Goal: Transaction & Acquisition: Purchase product/service

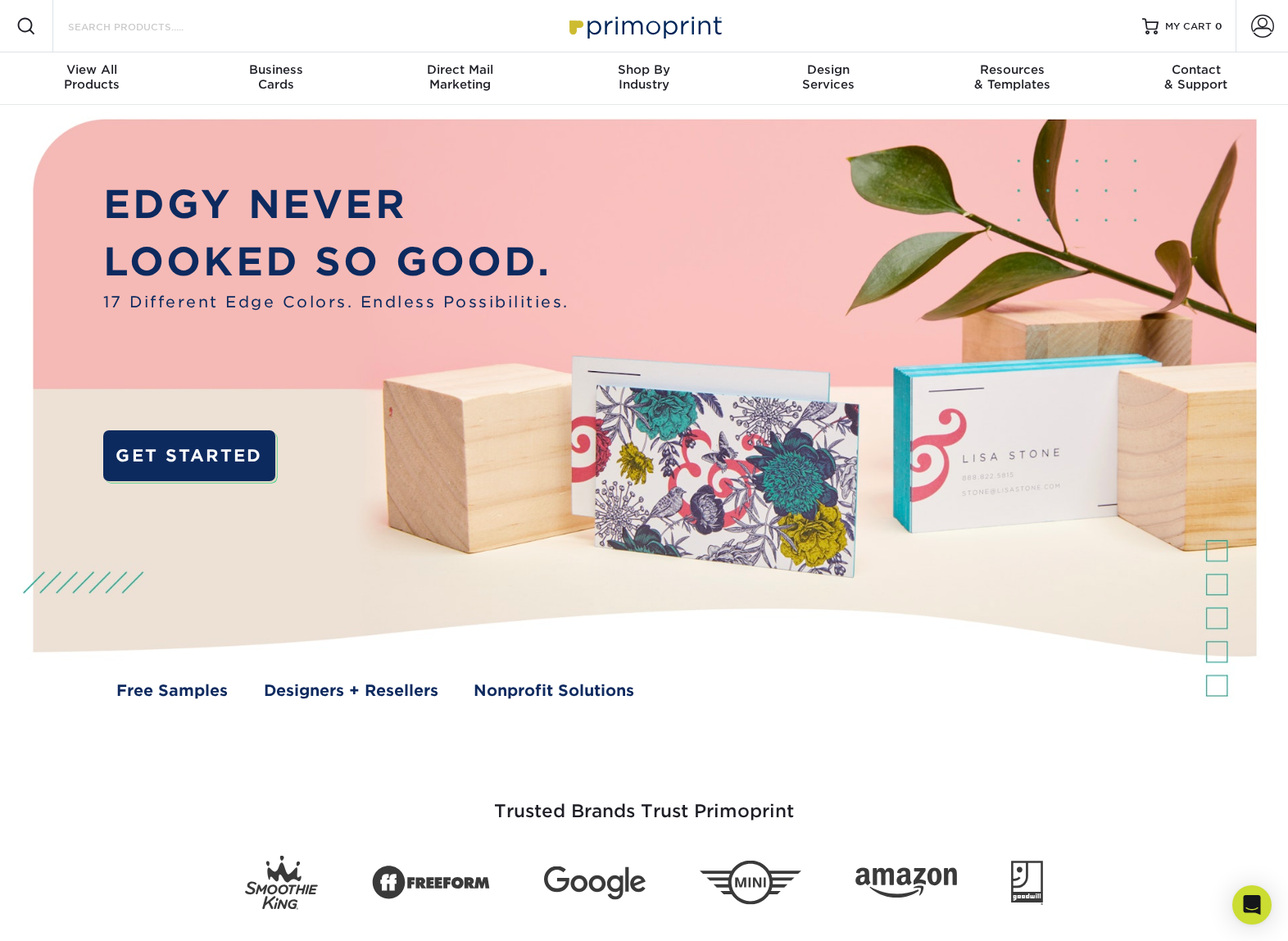
click at [134, 29] on input "Search Products" at bounding box center [146, 26] width 159 height 19
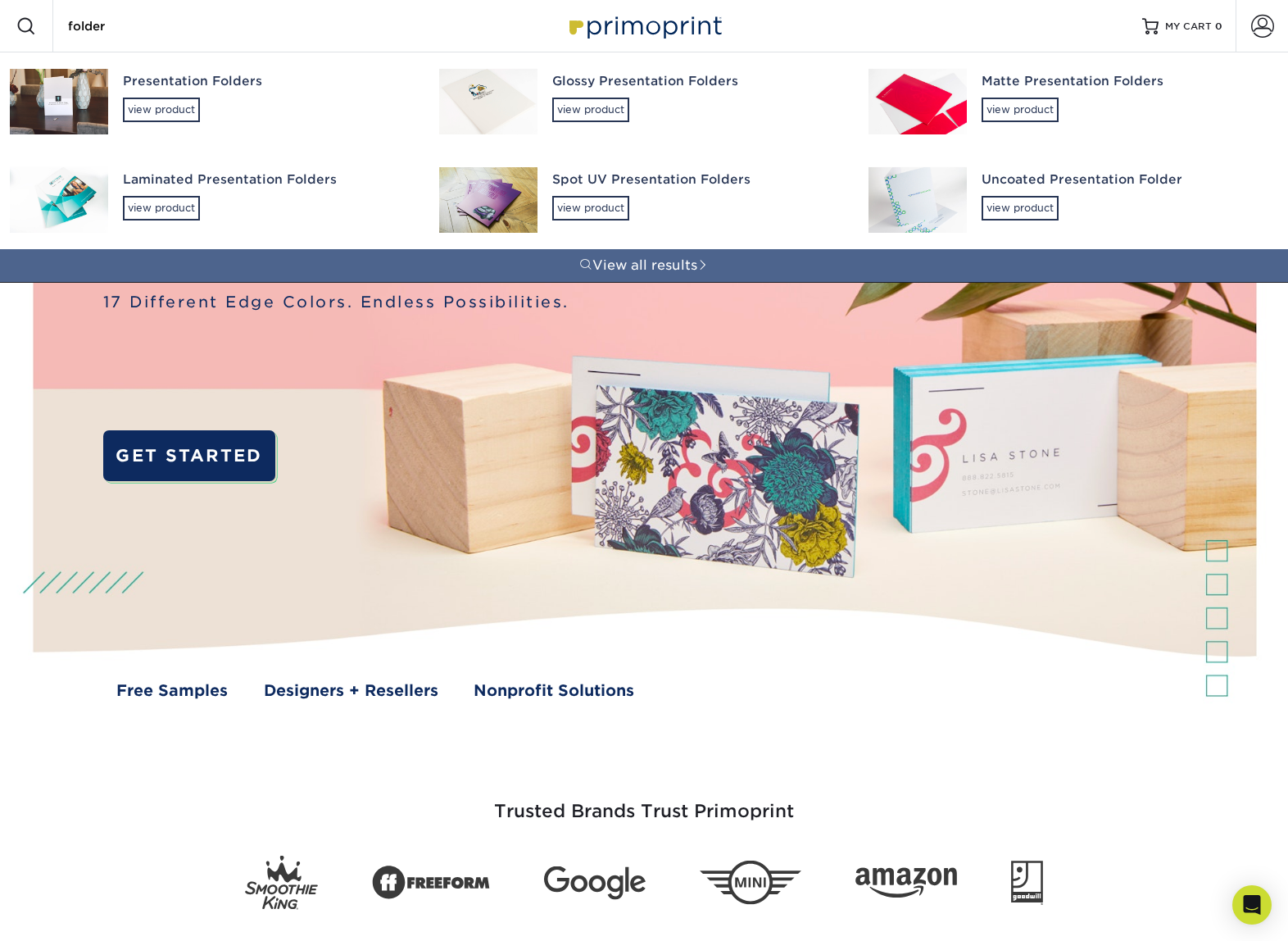
type input "folder"
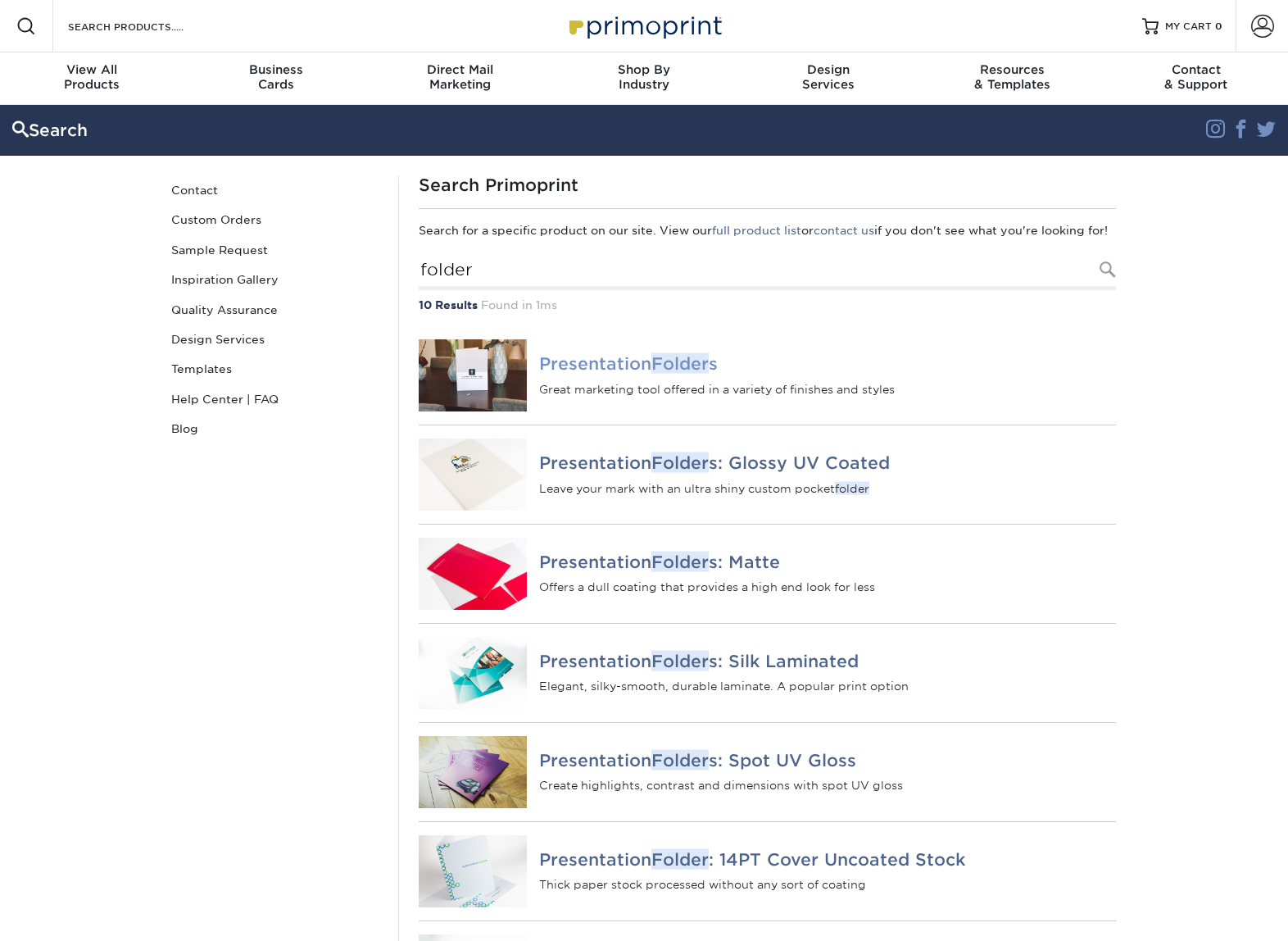
click at [642, 374] on h4 "Presentation Folder s" at bounding box center [827, 364] width 577 height 19
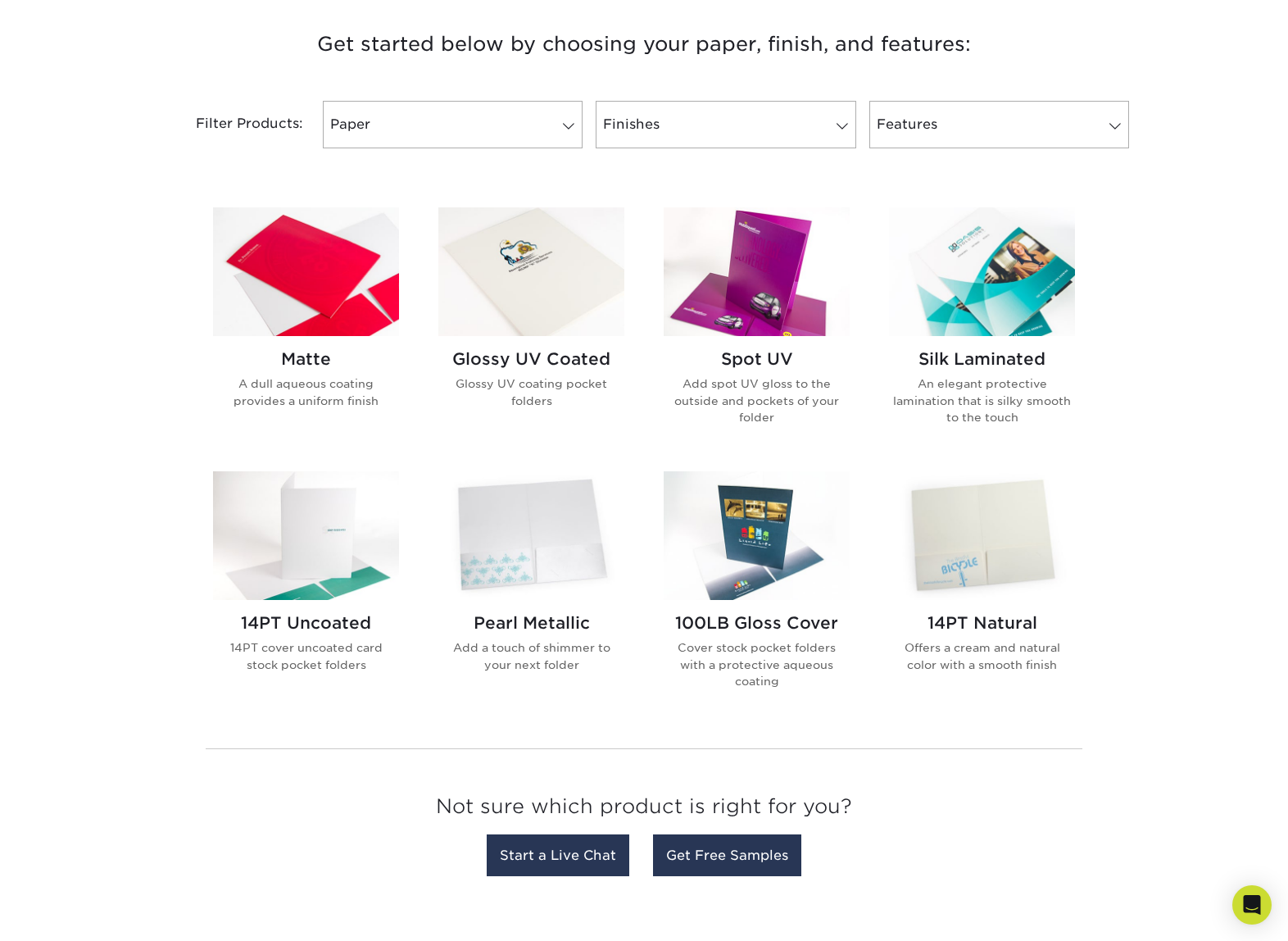
scroll to position [586, 0]
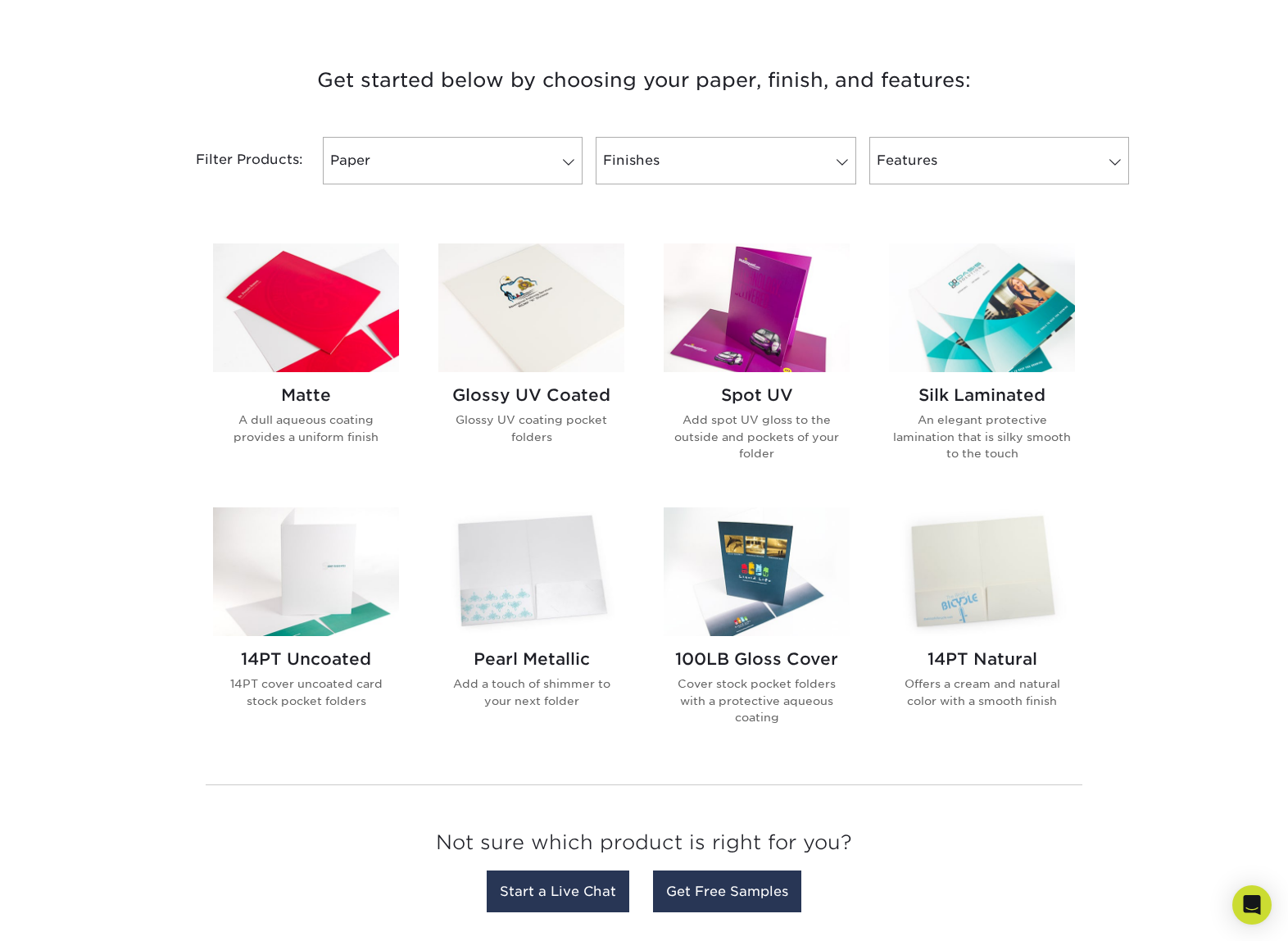
click at [1037, 394] on h2 "Silk Laminated" at bounding box center [982, 395] width 186 height 19
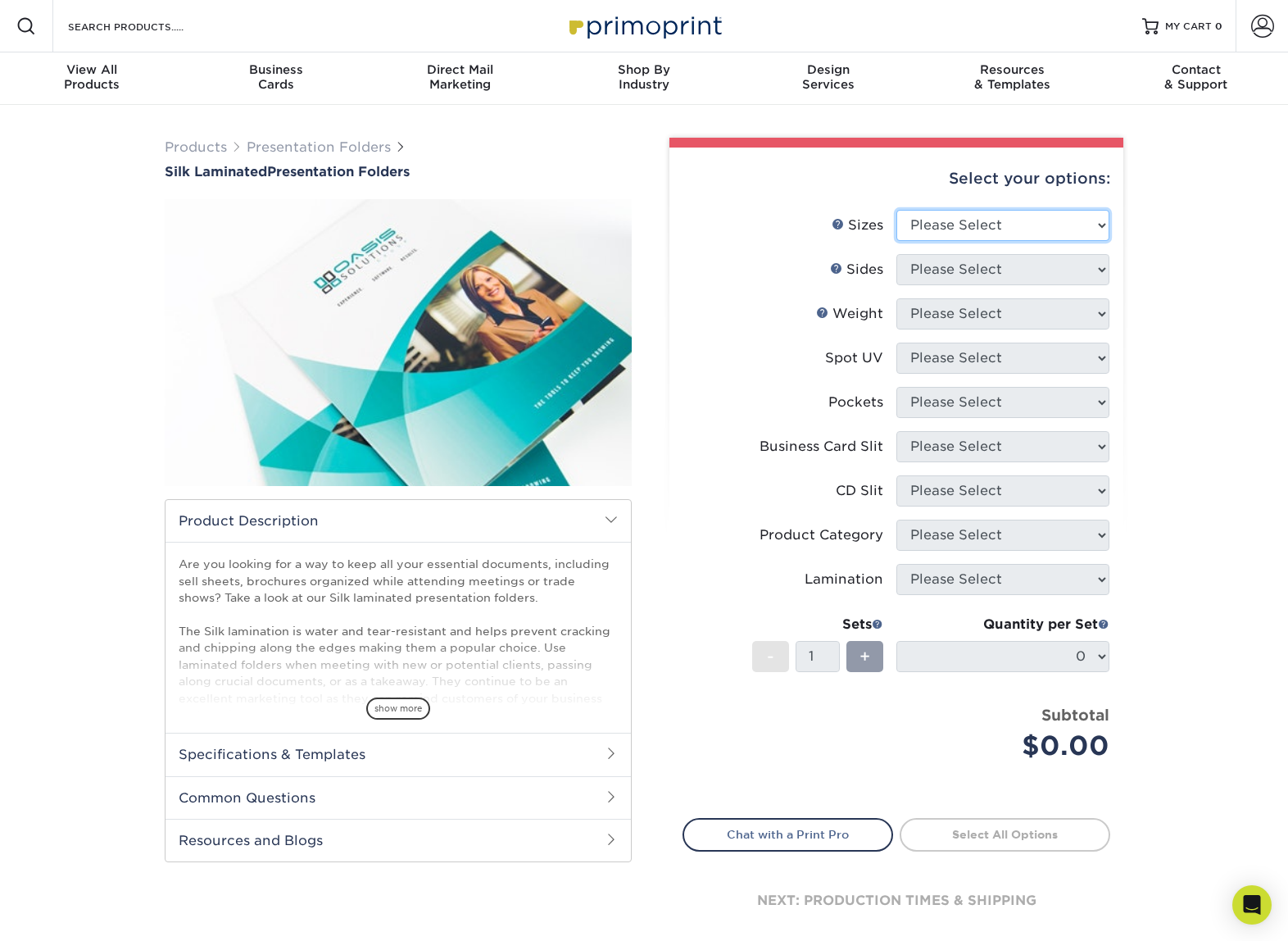
click at [1038, 227] on select "Please Select 6" x 9" 9" x 12"" at bounding box center [1003, 226] width 213 height 31
select select "9.00x12.00"
click at [896, 210] on select "Please Select 6" x 9" 9" x 12"" at bounding box center [1003, 226] width 213 height 31
click at [1010, 277] on select "Please Select Print Both Sides Print Front Only" at bounding box center [1003, 270] width 213 height 31
select select "13abbda7-1d64-4f25-8bb2-c179b224825d"
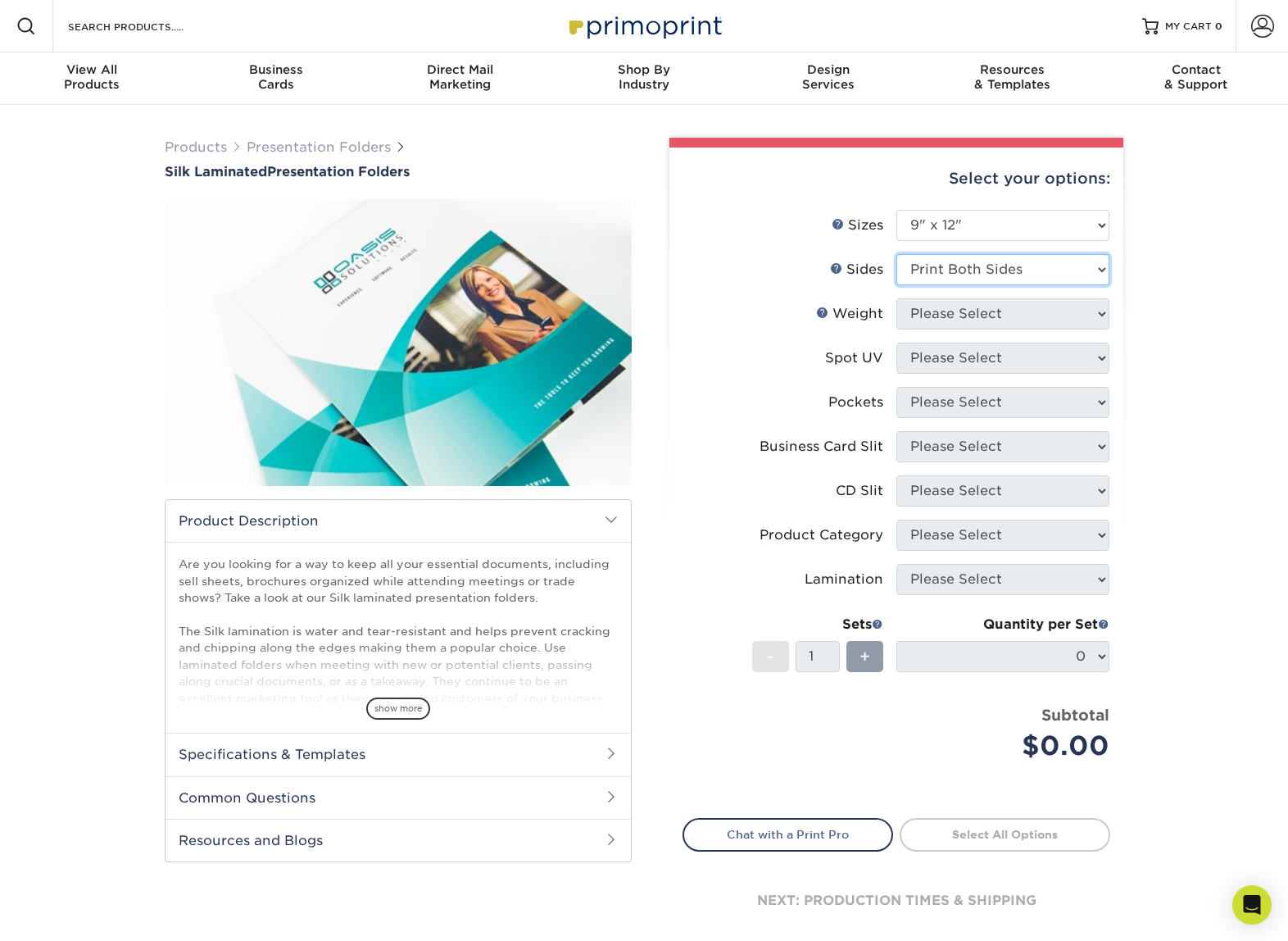
click at [896, 254] on select "Please Select Print Both Sides Print Front Only" at bounding box center [1003, 270] width 213 height 31
click at [1011, 322] on select "Please Select 16PT" at bounding box center [1003, 314] width 213 height 31
select select "16PT"
click at [896, 299] on select "Please Select 16PT" at bounding box center [1003, 314] width 213 height 31
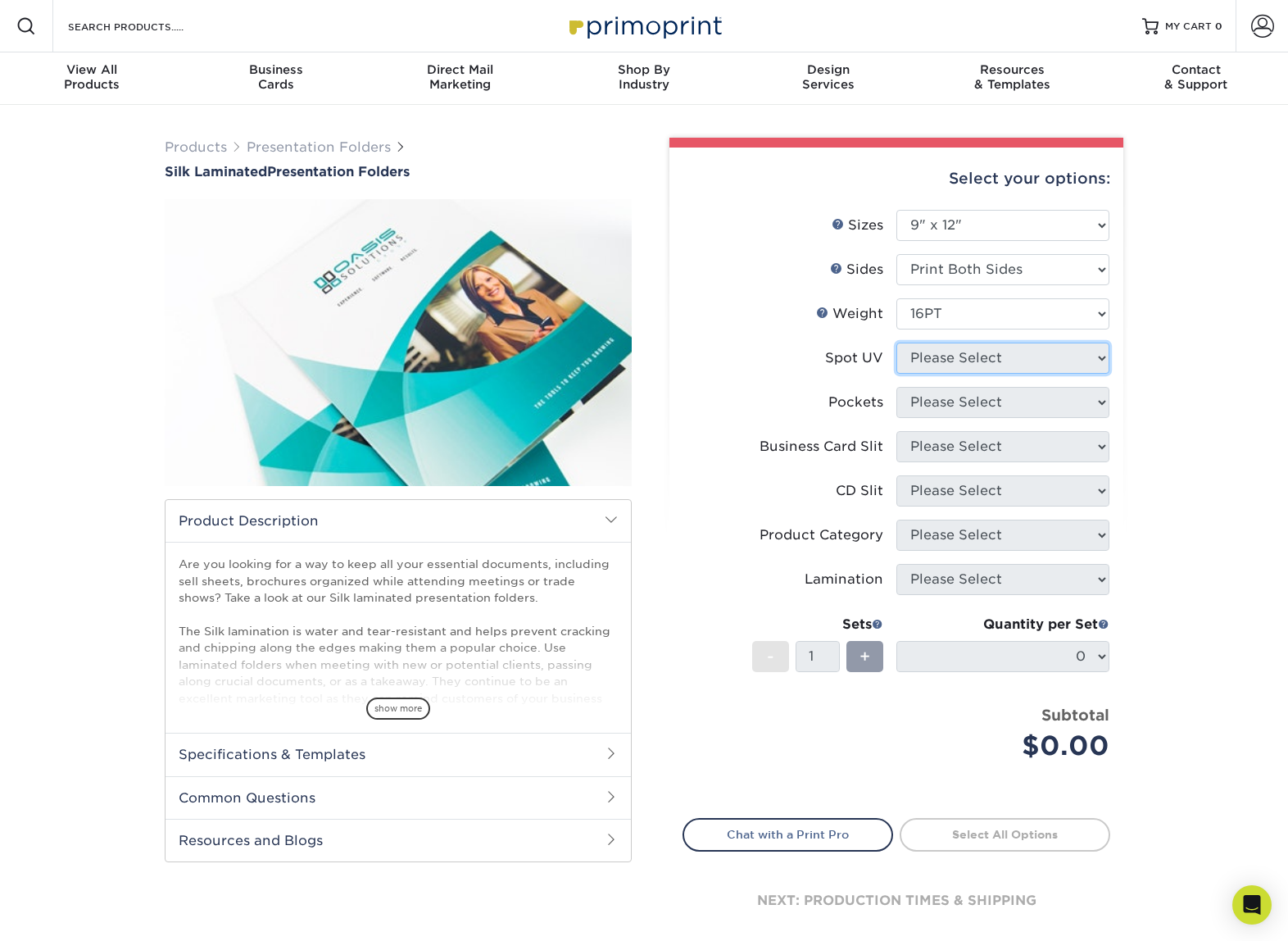
click at [1008, 361] on select "Please Select No Spot UV Front Only" at bounding box center [1003, 358] width 213 height 31
select select "3"
click at [896, 343] on select "Please Select No Spot UV Front Only" at bounding box center [1003, 358] width 213 height 31
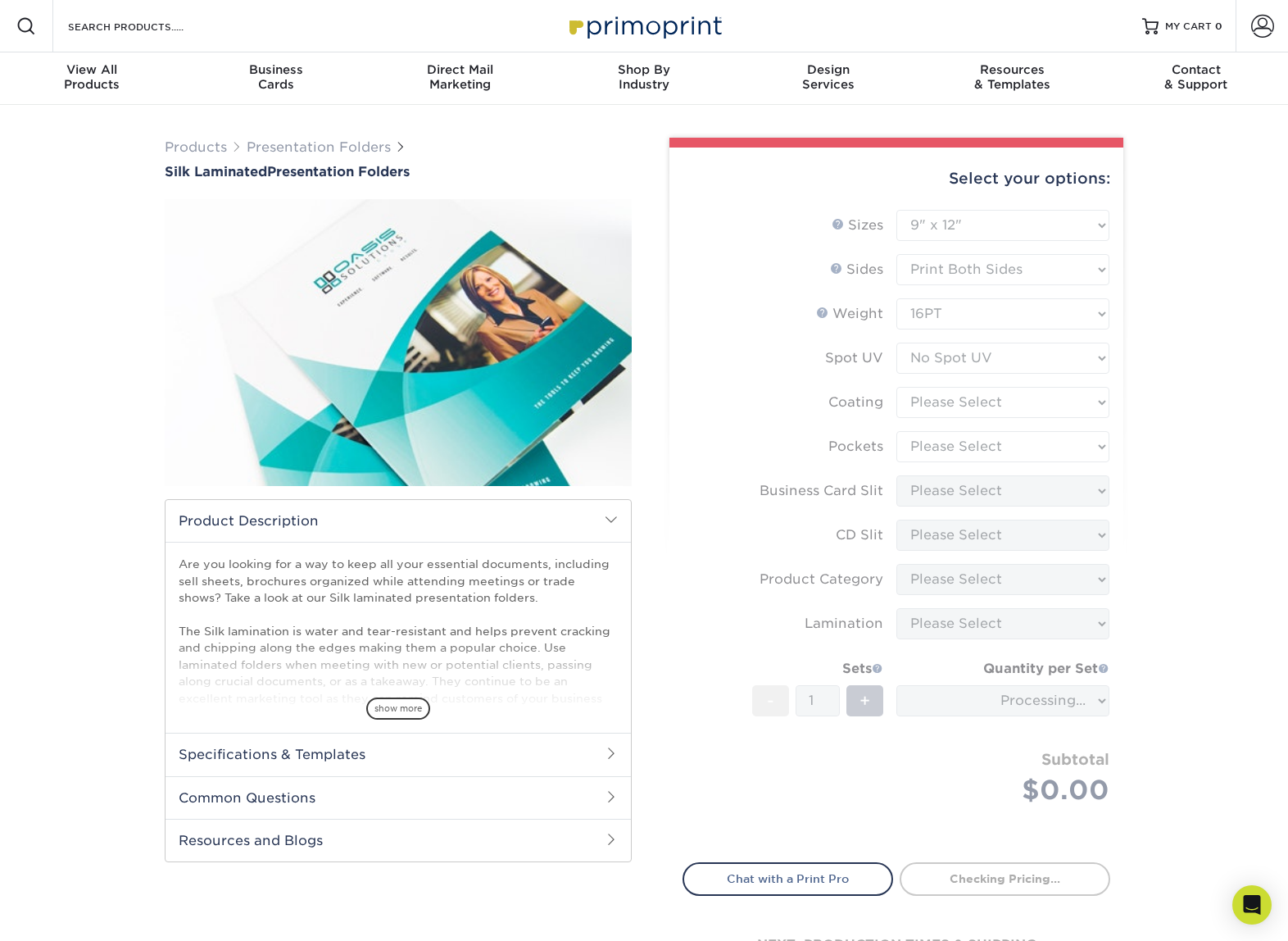
click at [993, 404] on form "Sizes Help Sizes Please Select 6" x 9" 9" x 12" Sides Weight Help" at bounding box center [896, 527] width 428 height 634
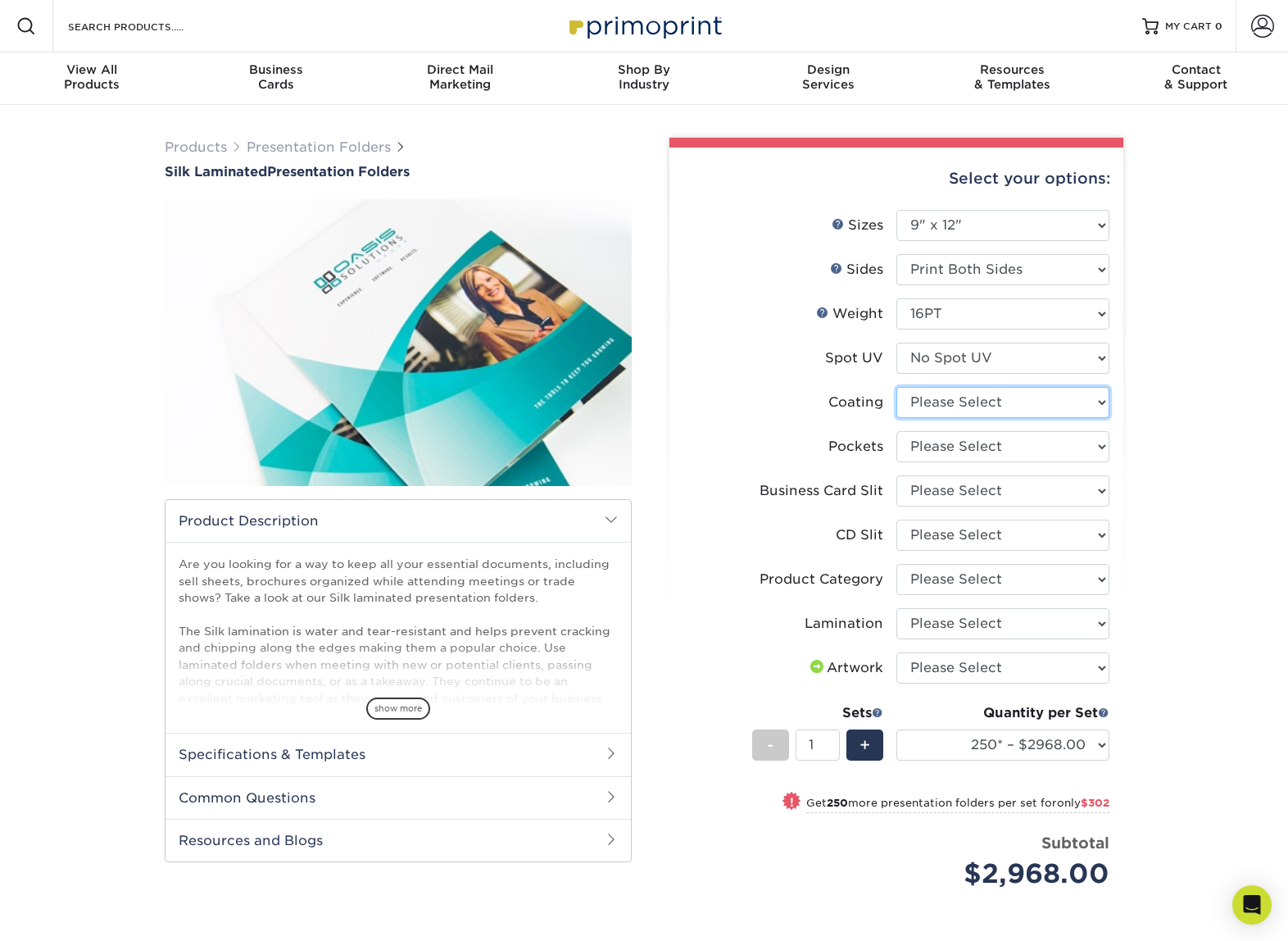
click at [1051, 399] on select at bounding box center [1003, 402] width 213 height 31
select select "3e7618de-abca-4bda-9f97-8b9129e913d8"
click at [896, 387] on select at bounding box center [1003, 402] width 213 height 31
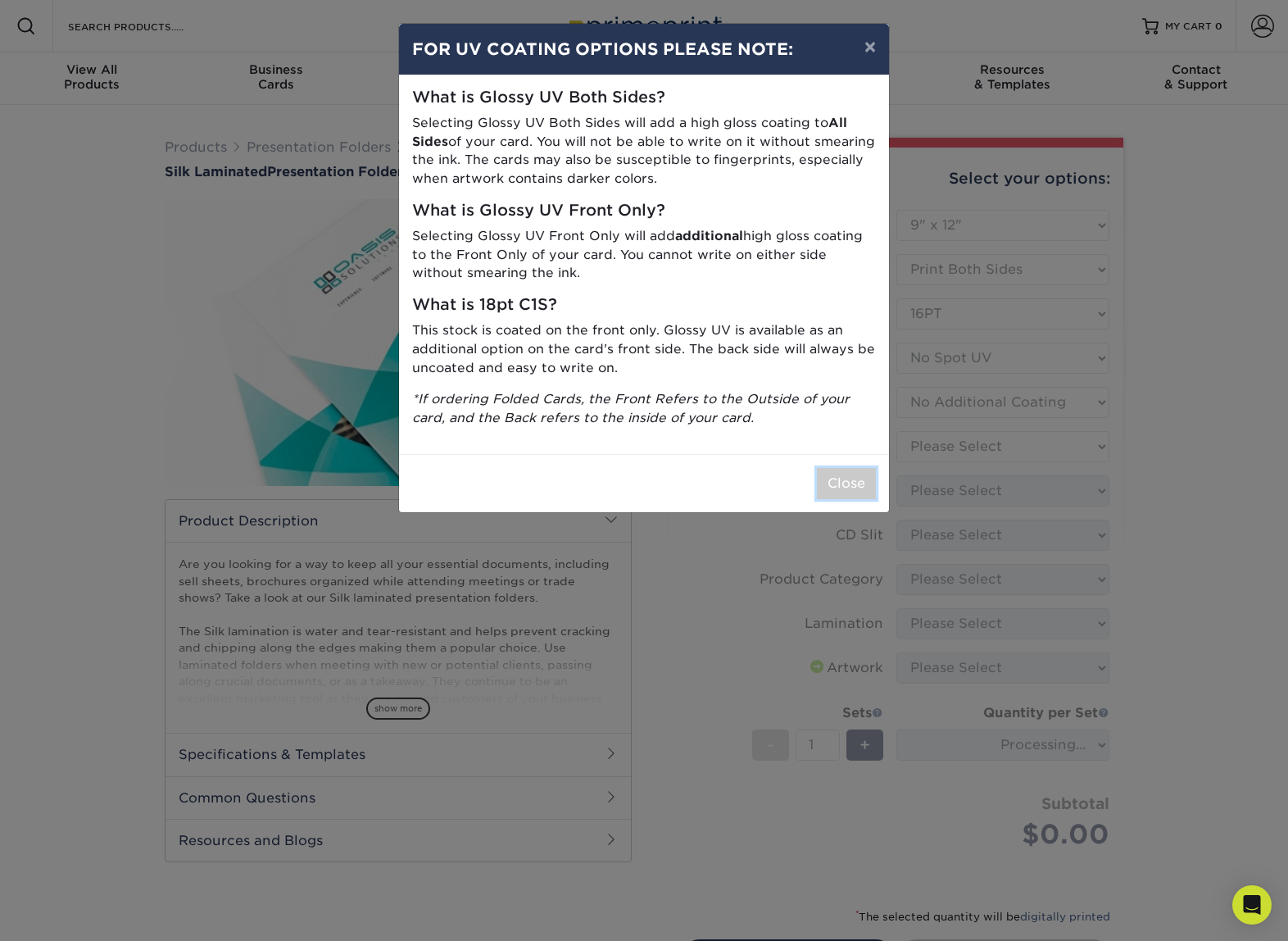
click at [846, 489] on button "Close" at bounding box center [846, 483] width 59 height 31
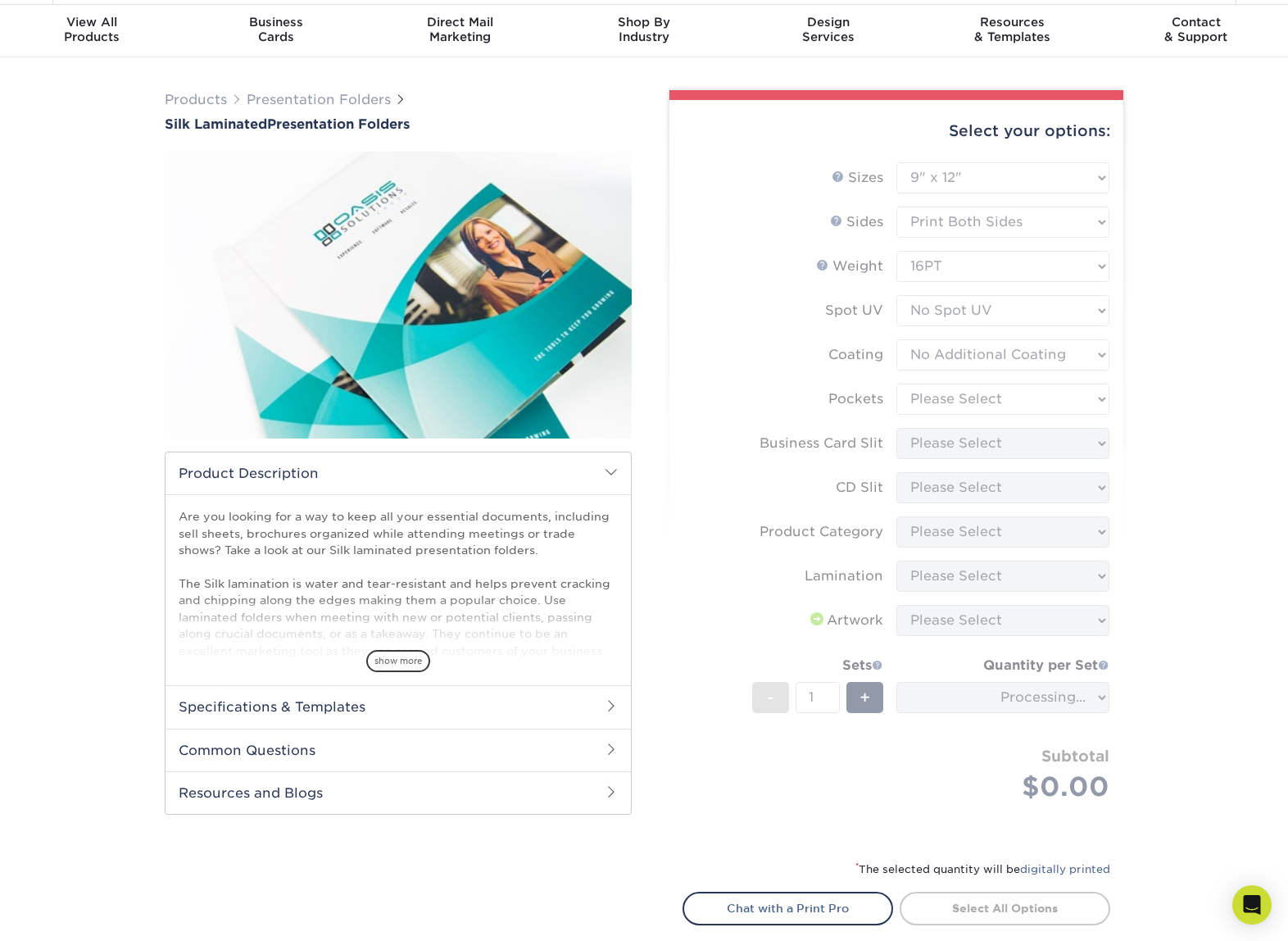
scroll to position [49, 0]
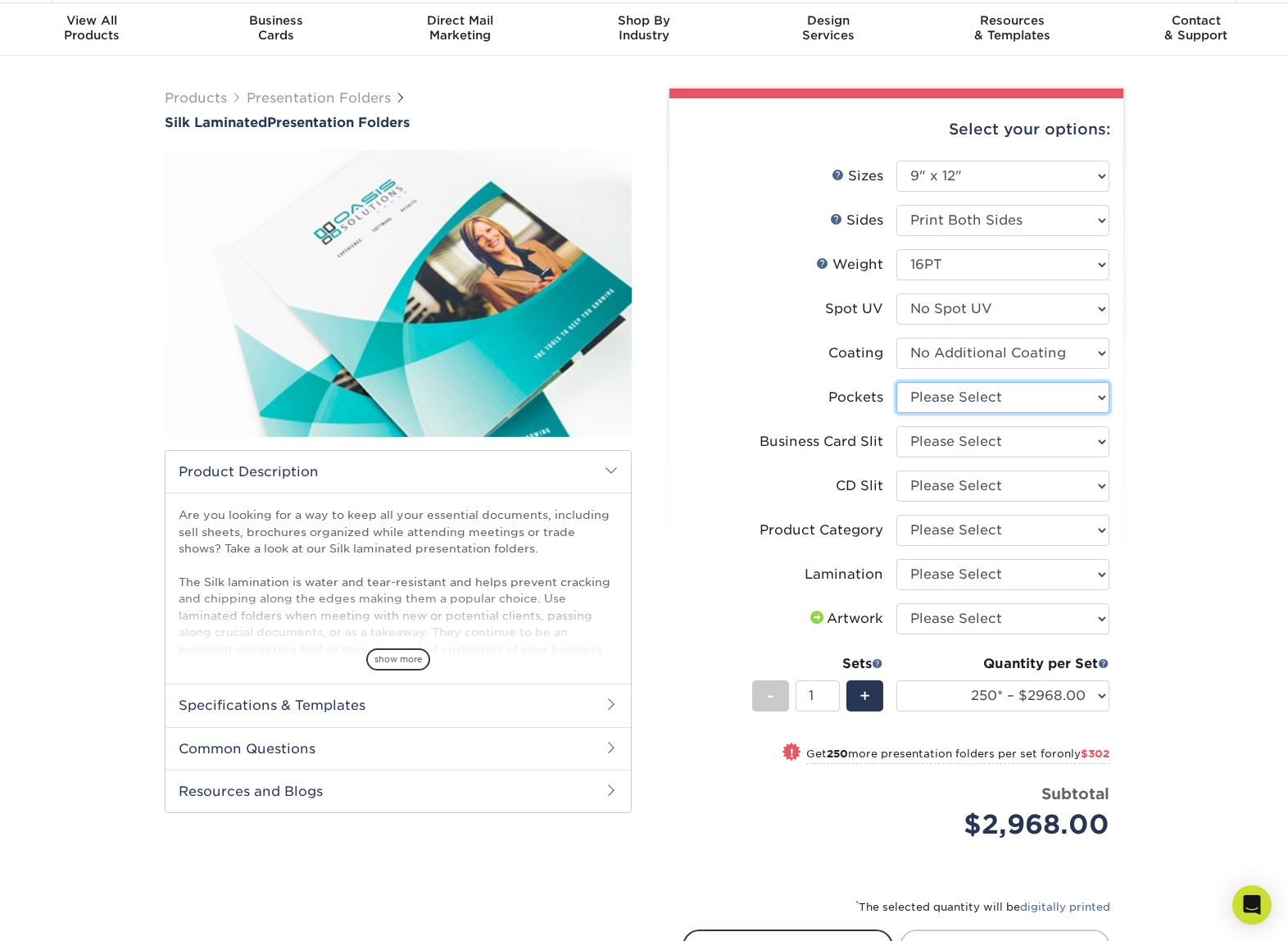
click at [1094, 402] on select "Please Select 1 Pocket on the Left (Front) Side 1 Pocket on the Right (Back) Si…" at bounding box center [1003, 398] width 213 height 31
select select "e8427203-e3c7-4640-a4e8-bae00c228d98"
click at [896, 382] on select "Please Select 1 Pocket on the Left (Front) Side 1 Pocket on the Right (Back) Si…" at bounding box center [1003, 398] width 213 height 31
click at [1044, 443] on select "Please Select No Business Card Slits On Both Pockets - Horizontal On Both Pocke…" at bounding box center [1003, 442] width 213 height 31
select select "9724ca60-ead4-43f8-a546-b15fcffaa25d"
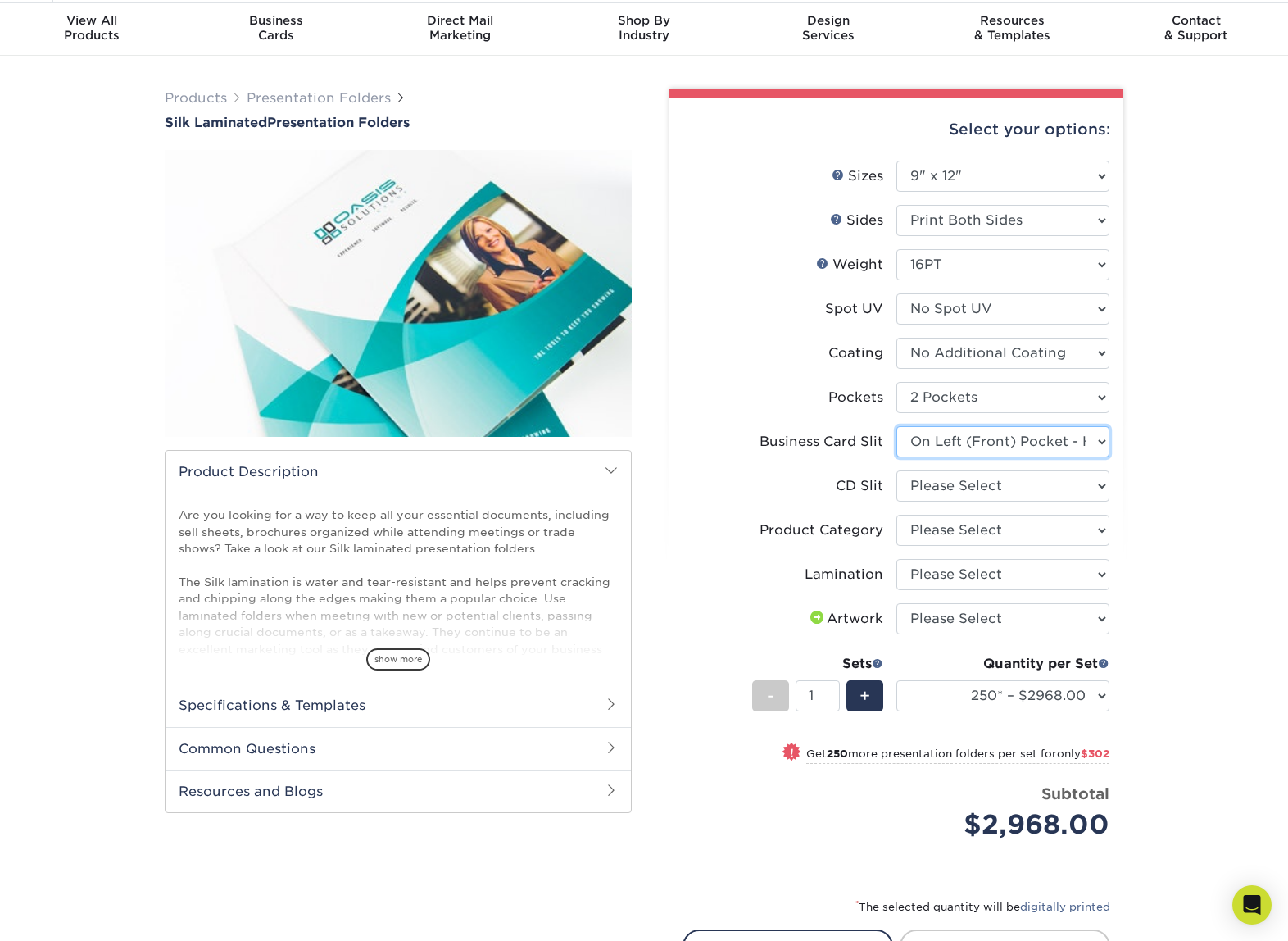
click at [896, 426] on select "Please Select No Business Card Slits On Both Pockets - Horizontal On Both Pocke…" at bounding box center [1003, 442] width 213 height 31
click at [1088, 482] on select "Please Select No CD Slit On the Left (Front) Pocket On the Right (Back) Pocket …" at bounding box center [1003, 486] width 213 height 31
select select "a092264a-7428-4d8e-b024-417dbebc6e25"
click at [896, 470] on select "Please Select No CD Slit On the Left (Front) Pocket On the Right (Back) Pocket …" at bounding box center [1003, 486] width 213 height 31
click at [1085, 538] on select "Please Select Presentation Folders" at bounding box center [1003, 530] width 213 height 31
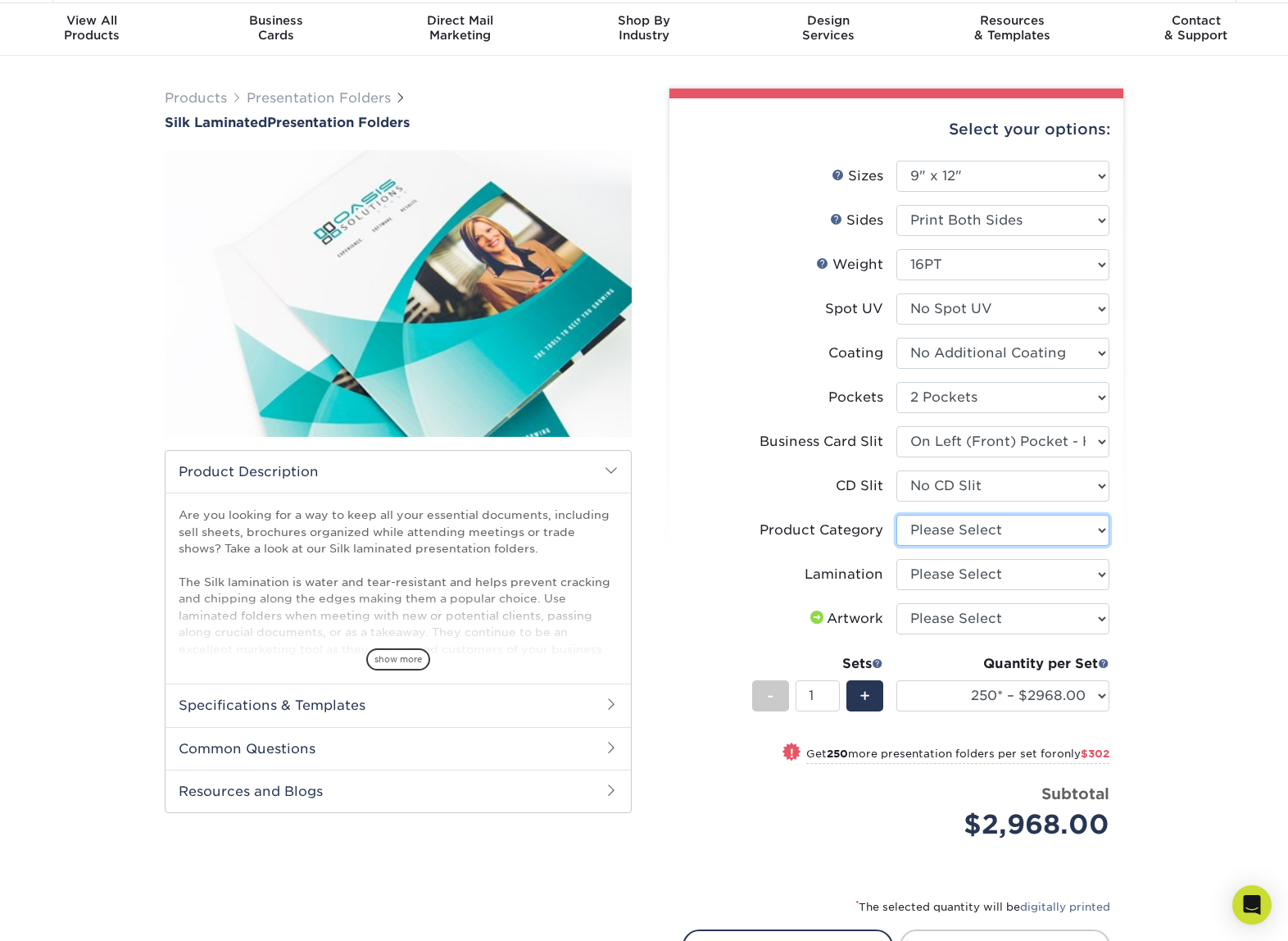
select select "57f7a581-ec4a-49d7-930d-eb044a1d12ac"
click at [896, 515] on select "Please Select Presentation Folders" at bounding box center [1003, 530] width 213 height 31
click at [1074, 573] on select "Please Select Silk" at bounding box center [1003, 574] width 213 height 31
select select "ccacb42f-45f7-42d3-bbd3-7c8421cf37f0"
click at [896, 559] on select "Please Select Silk" at bounding box center [1003, 574] width 213 height 31
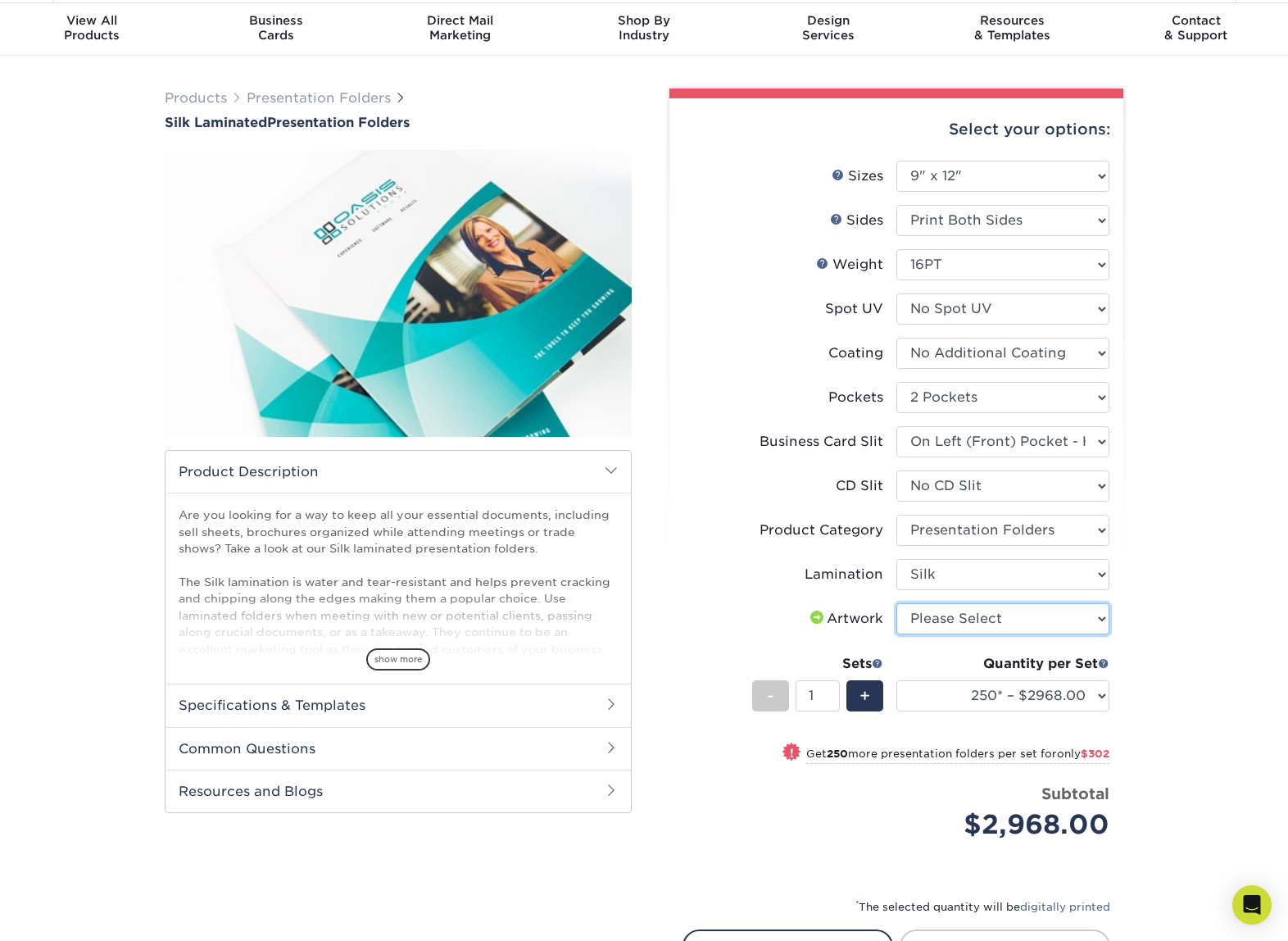
click at [1071, 622] on select "Please Select I will upload files I need a design - $75" at bounding box center [1003, 618] width 213 height 31
select select "upload"
click at [896, 603] on select "Please Select I will upload files I need a design - $75" at bounding box center [1003, 618] width 213 height 31
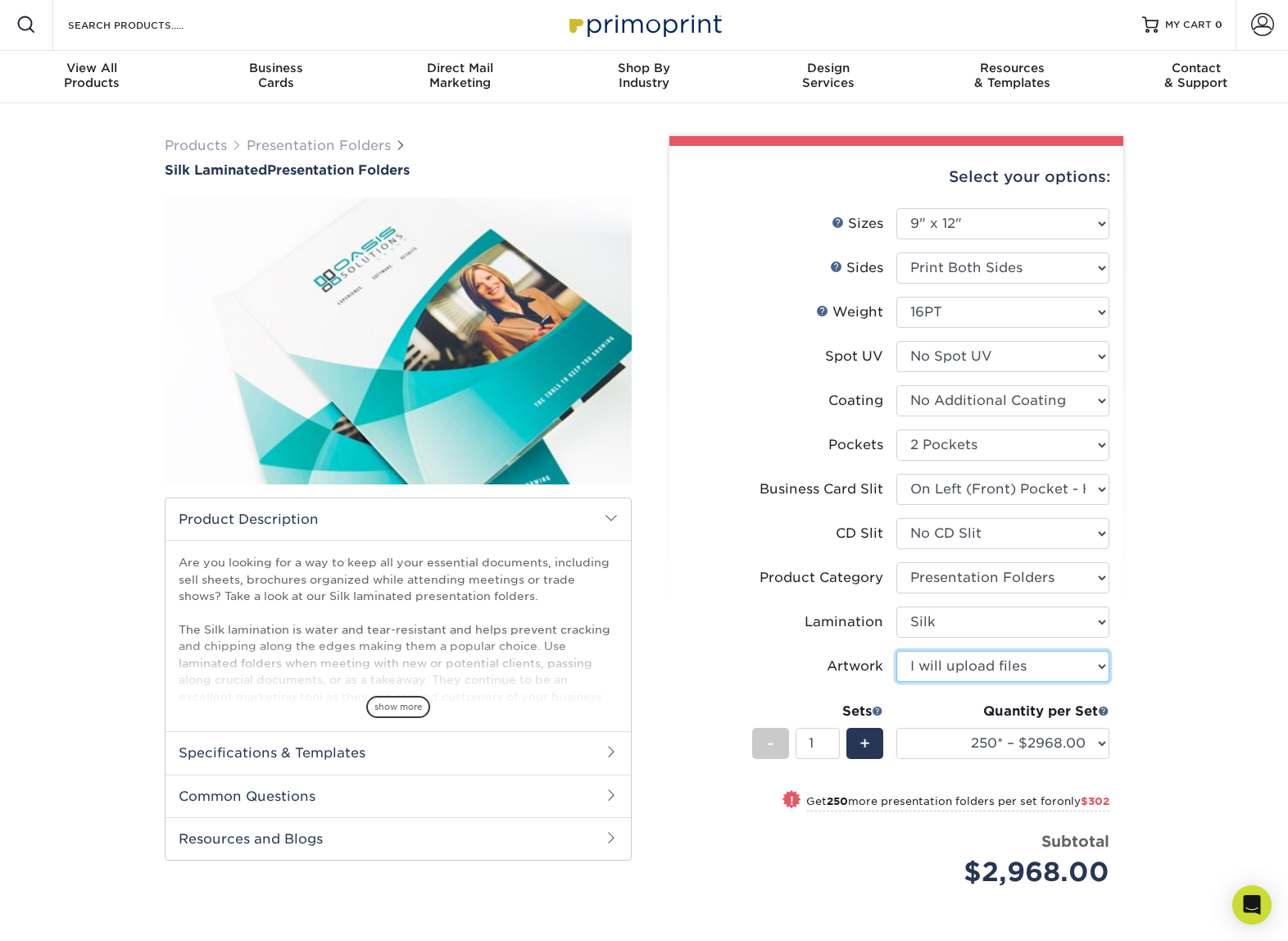
scroll to position [0, 0]
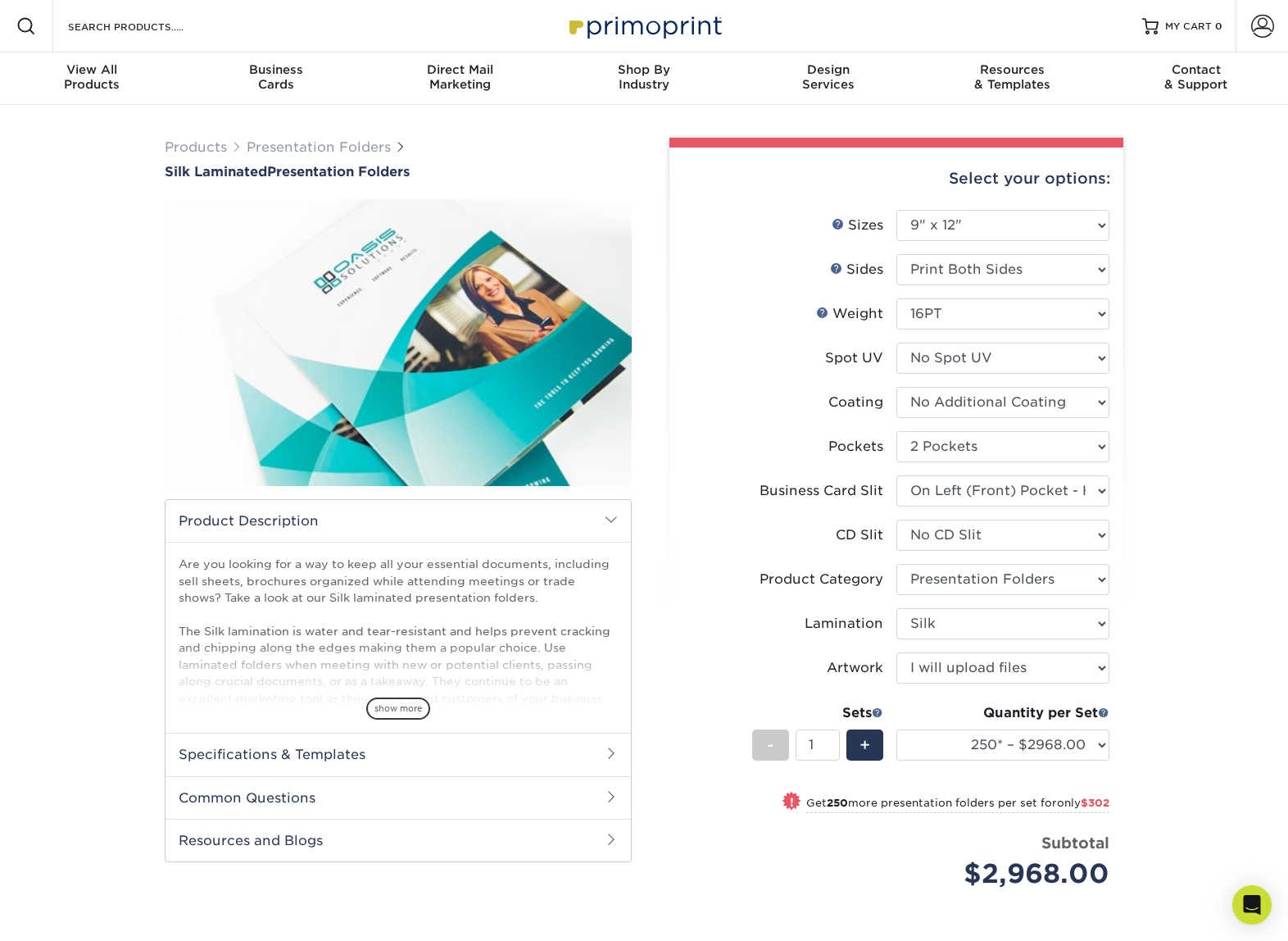
click at [1165, 513] on div "Products Presentation Folders Silk Laminated Presentation Folders /" at bounding box center [644, 637] width 1288 height 1065
click at [1085, 742] on select "250* – $2968.00 500 – $3270.00 1000 – $4153.00 2500 – $8968.00 5000 – $14093.00" at bounding box center [1003, 745] width 213 height 31
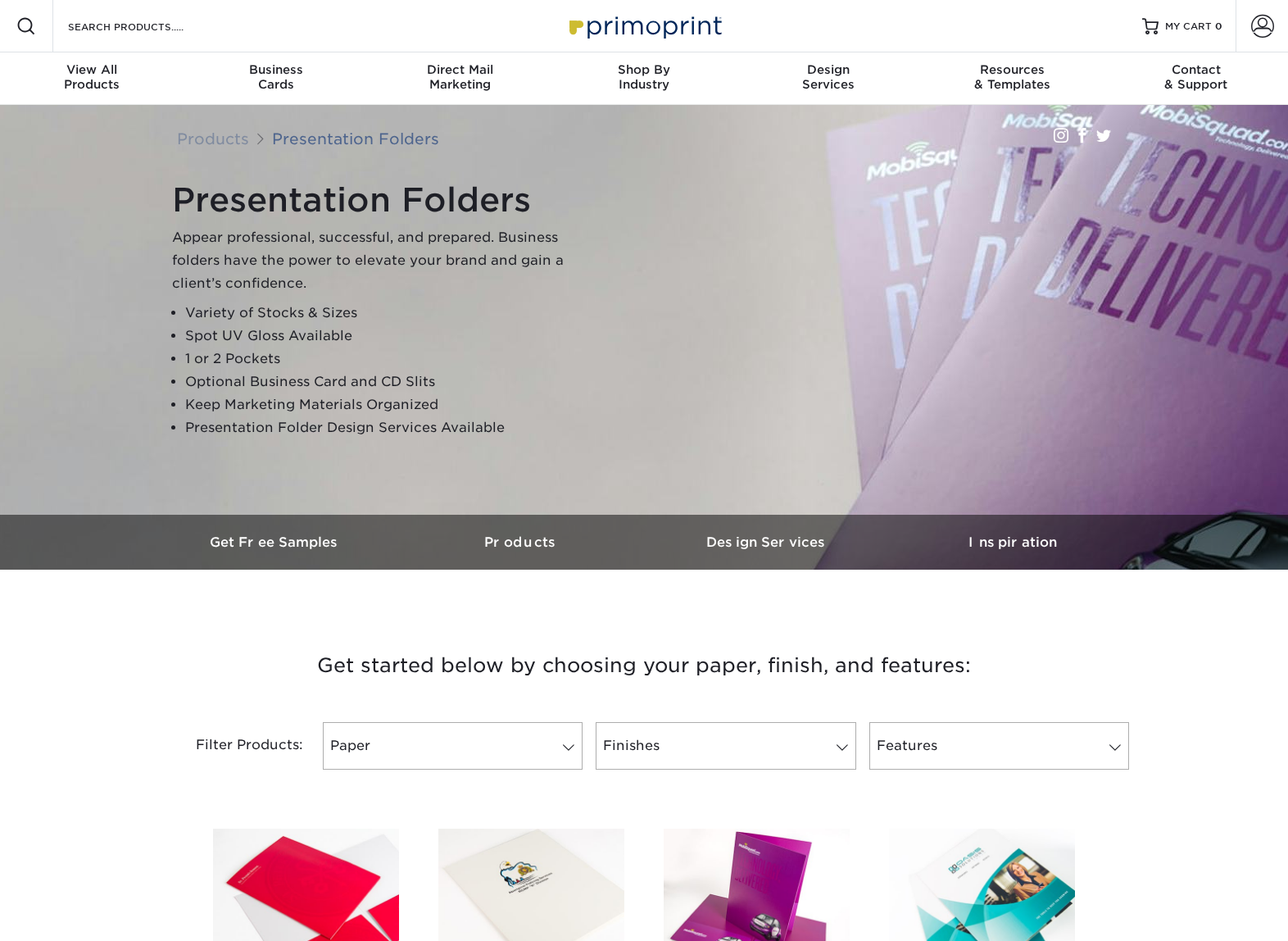
scroll to position [384, 0]
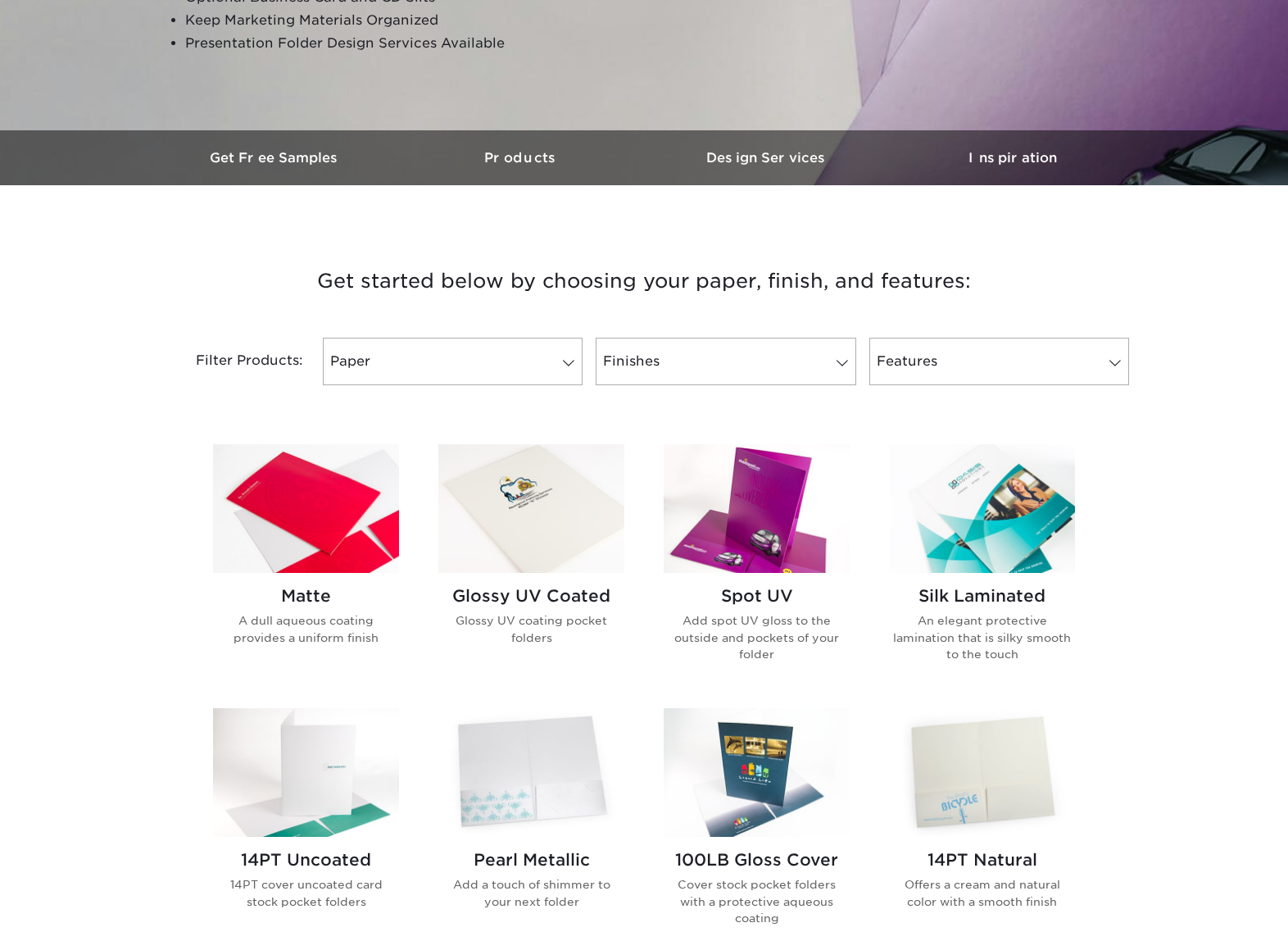
click at [317, 538] on img at bounding box center [306, 509] width 186 height 129
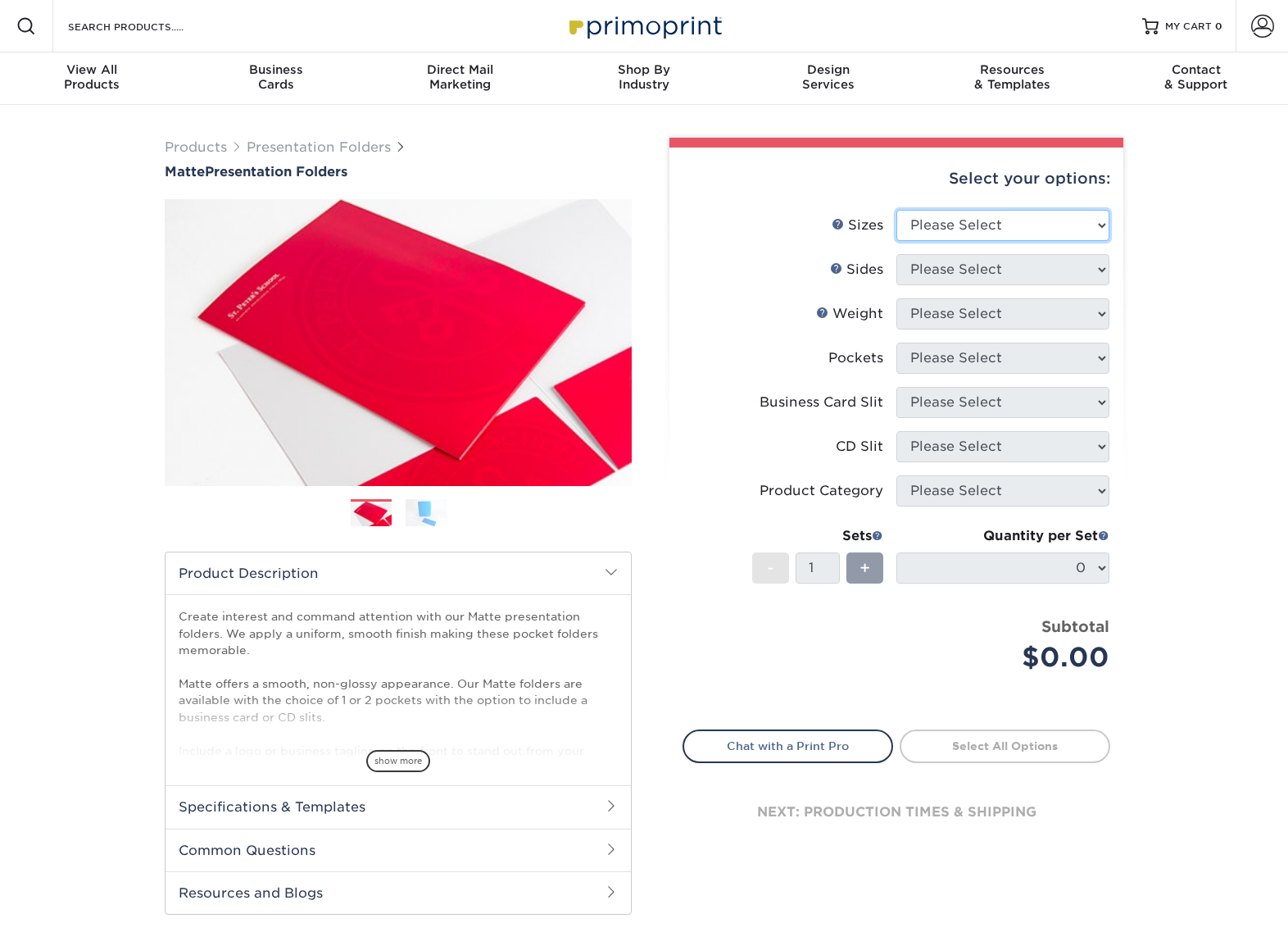
click at [1028, 225] on select "Please Select 6" x 9" 9" x 12"" at bounding box center [1003, 226] width 213 height 31
select select "9.00x12.00"
click at [896, 210] on select "Please Select 6" x 9" 9" x 12"" at bounding box center [1003, 226] width 213 height 31
click at [999, 272] on select "Please Select Print Both Sides Print Front Only" at bounding box center [1003, 270] width 213 height 31
select select "13abbda7-1d64-4f25-8bb2-c179b224825d"
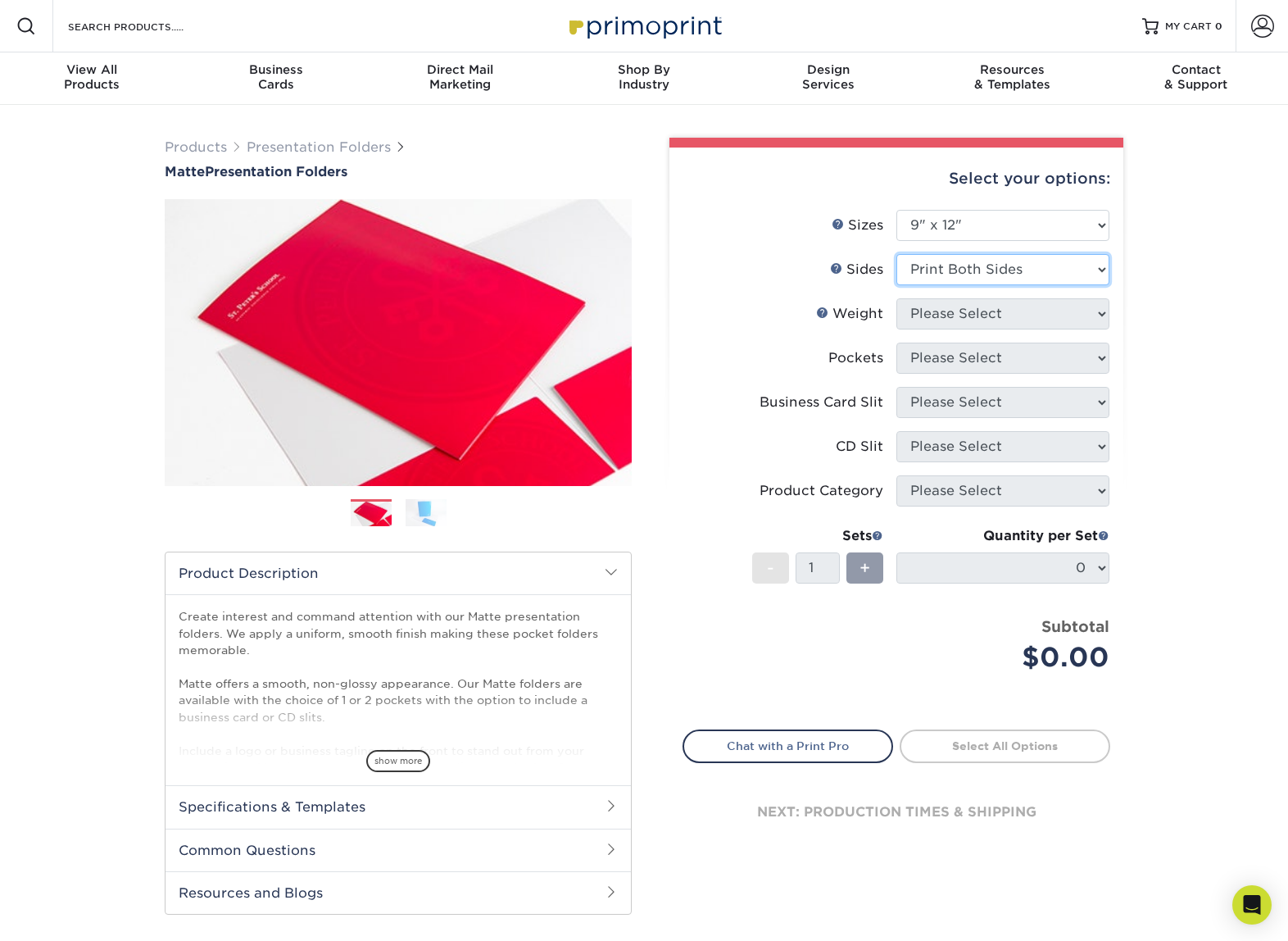
click at [896, 254] on select "Please Select Print Both Sides Print Front Only" at bounding box center [1003, 270] width 213 height 31
click at [1027, 302] on select "Please Select 14PT 16PT" at bounding box center [1003, 314] width 213 height 31
select select "16PT"
click at [896, 299] on select "Please Select 14PT 16PT" at bounding box center [1003, 314] width 213 height 31
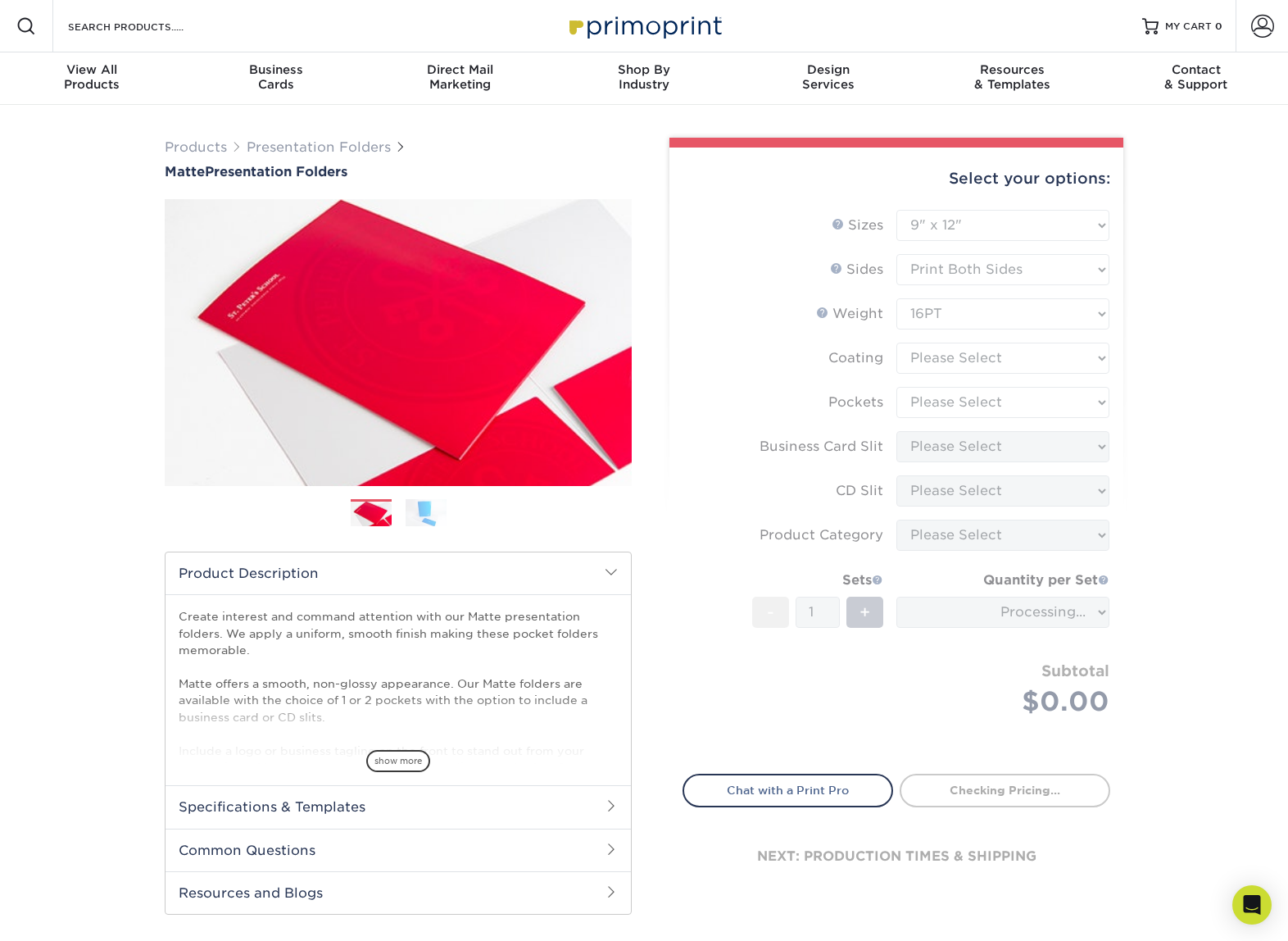
click at [1031, 363] on form "Sizes Help Sizes Please Select 6" x 9" 9" x 12" Sides Weight Help" at bounding box center [896, 483] width 428 height 545
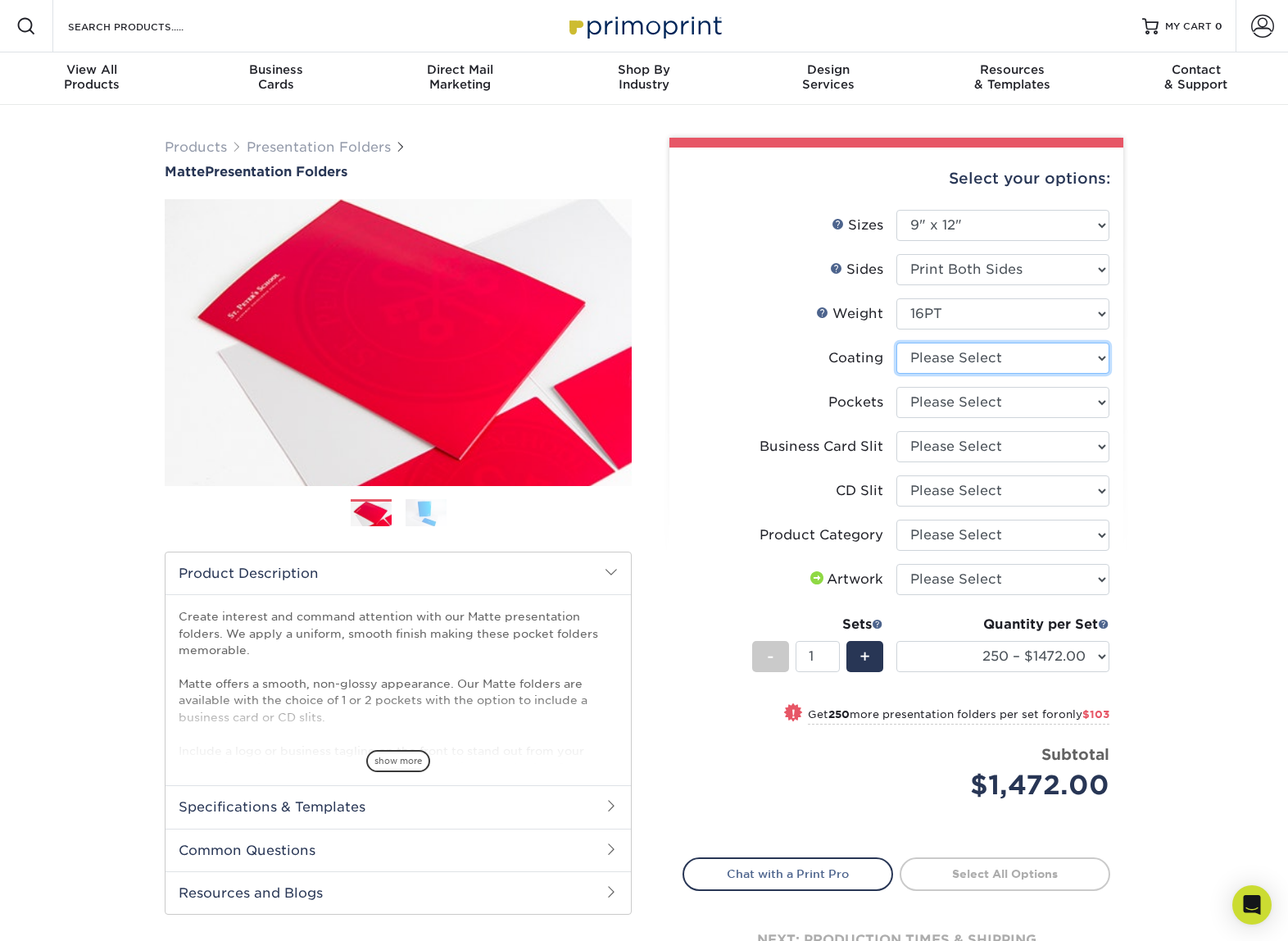
click at [1046, 352] on select at bounding box center [1003, 358] width 213 height 31
select select "121bb7b5-3b4d-429f-bd8d-bbf80e953313"
click at [896, 343] on select at bounding box center [1003, 358] width 213 height 31
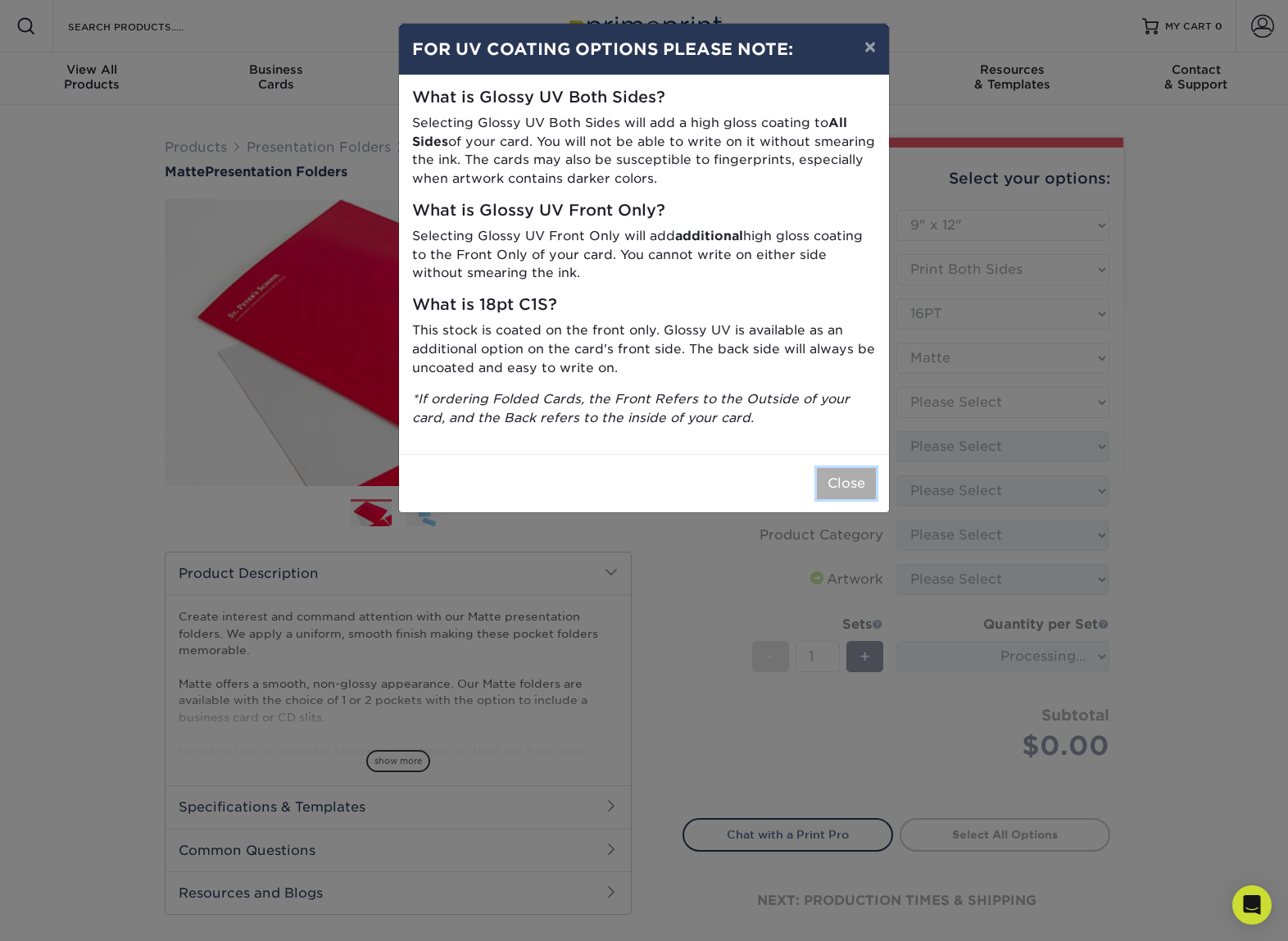
drag, startPoint x: 858, startPoint y: 479, endPoint x: 955, endPoint y: 422, distance: 112.5
click at [859, 479] on button "Close" at bounding box center [846, 483] width 59 height 31
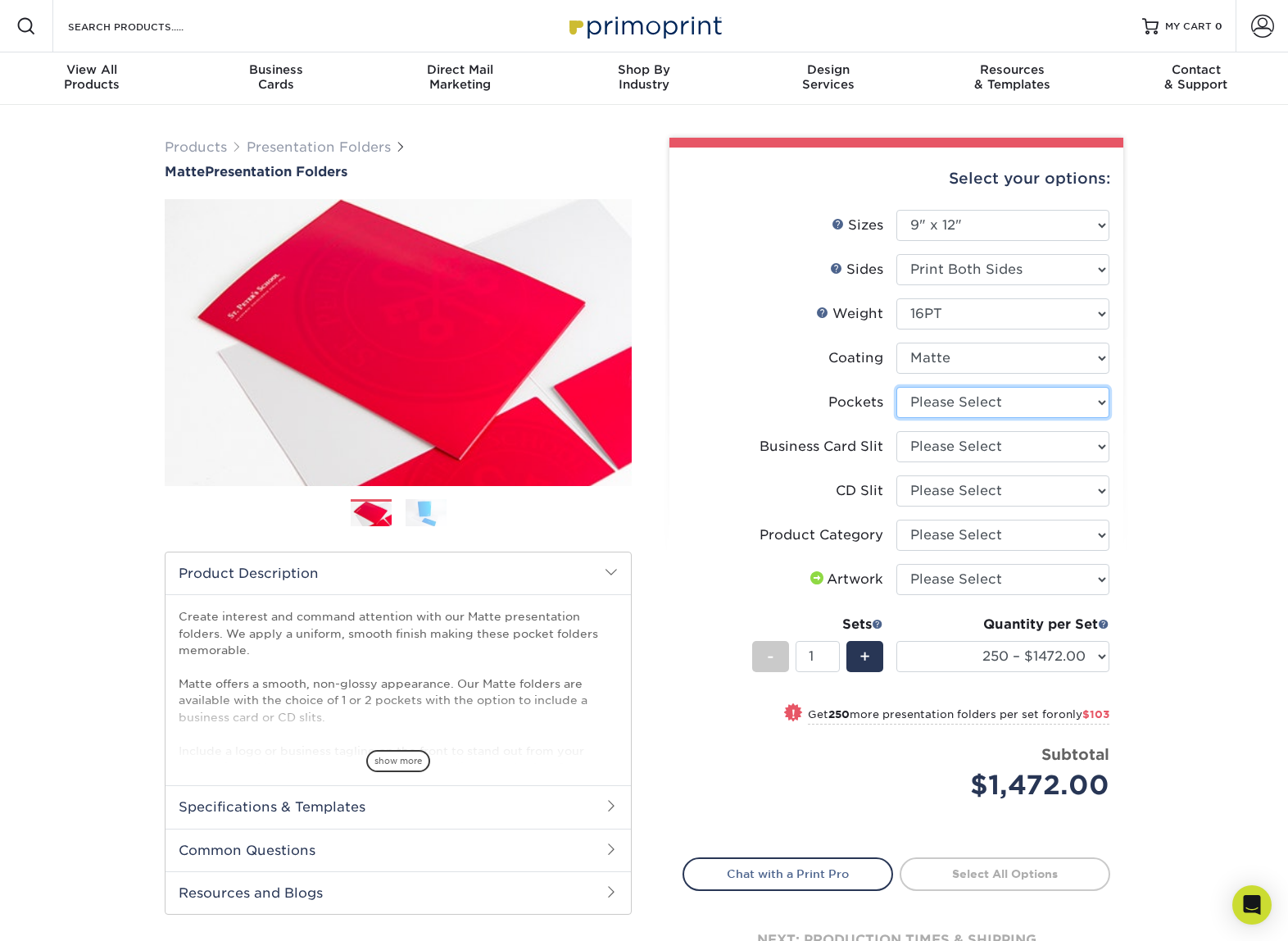
click at [1070, 401] on select "Please Select 1 Pocket on the Left (Front) Side 1 Pocket on the Right (Back) Si…" at bounding box center [1003, 402] width 213 height 31
select select "e8427203-e3c7-4640-a4e8-bae00c228d98"
click at [896, 387] on select "Please Select 1 Pocket on the Left (Front) Side 1 Pocket on the Right (Back) Si…" at bounding box center [1003, 402] width 213 height 31
click at [1077, 447] on select "Please Select No Business Card Slits On Both Pockets - Horizontal On Both Pocke…" at bounding box center [1003, 446] width 213 height 31
click at [1084, 437] on select "Please Select No Business Card Slits On Both Pockets - Horizontal On Both Pocke…" at bounding box center [1003, 446] width 213 height 31
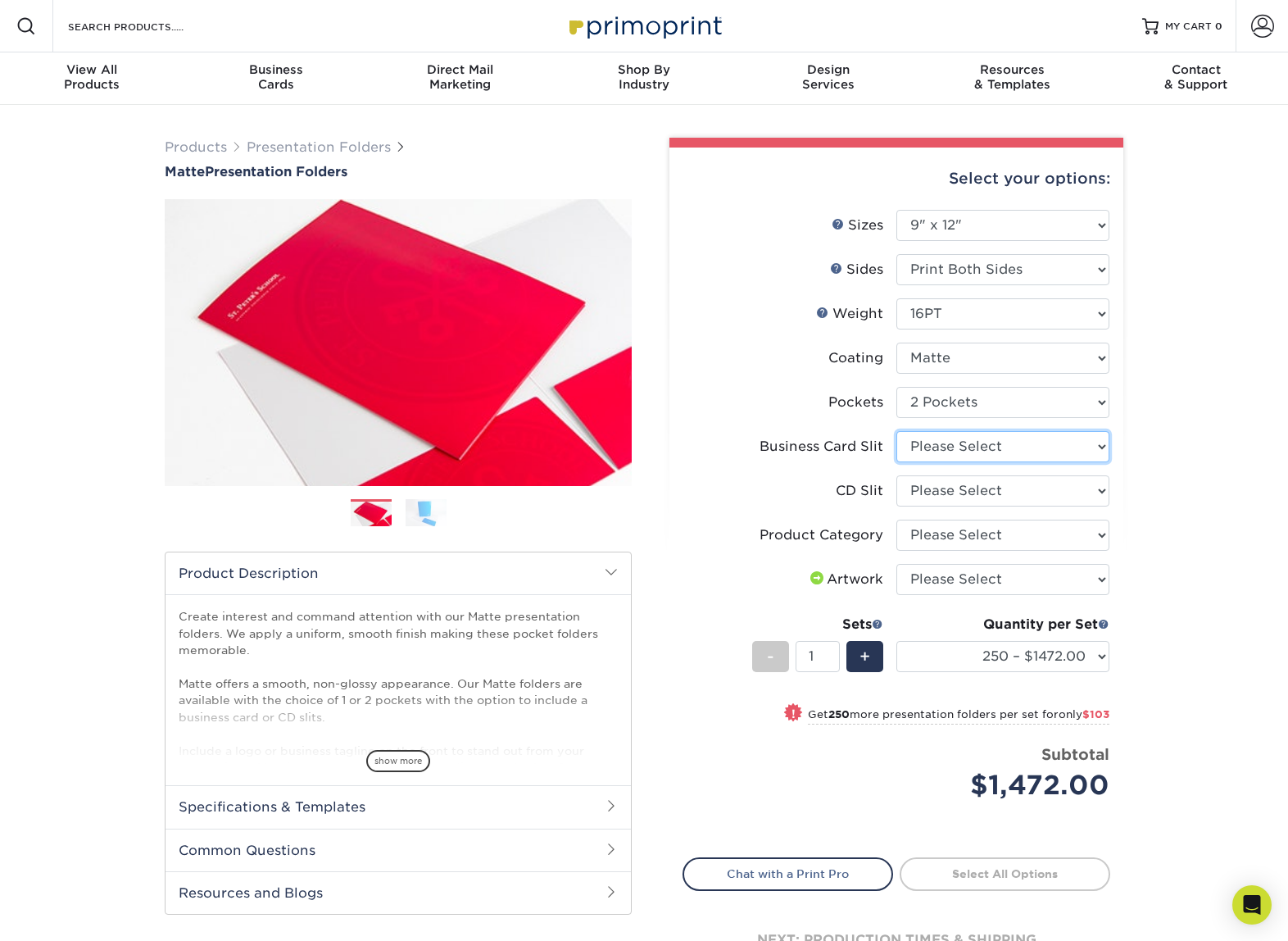
select select "8e249328-dfb3-4e9a-9503-f178185f32c5"
click at [896, 431] on select "Please Select No Business Card Slits On Both Pockets - Horizontal On Both Pocke…" at bounding box center [1003, 446] width 213 height 31
click at [1091, 497] on select "Please Select No CD Slit On the Left (Front) Pocket On the Right (Back) Pocket" at bounding box center [1003, 491] width 213 height 31
select select "a092264a-7428-4d8e-b024-417dbebc6e25"
click at [896, 475] on select "Please Select No CD Slit On the Left (Front) Pocket On the Right (Back) Pocket" at bounding box center [1003, 491] width 213 height 31
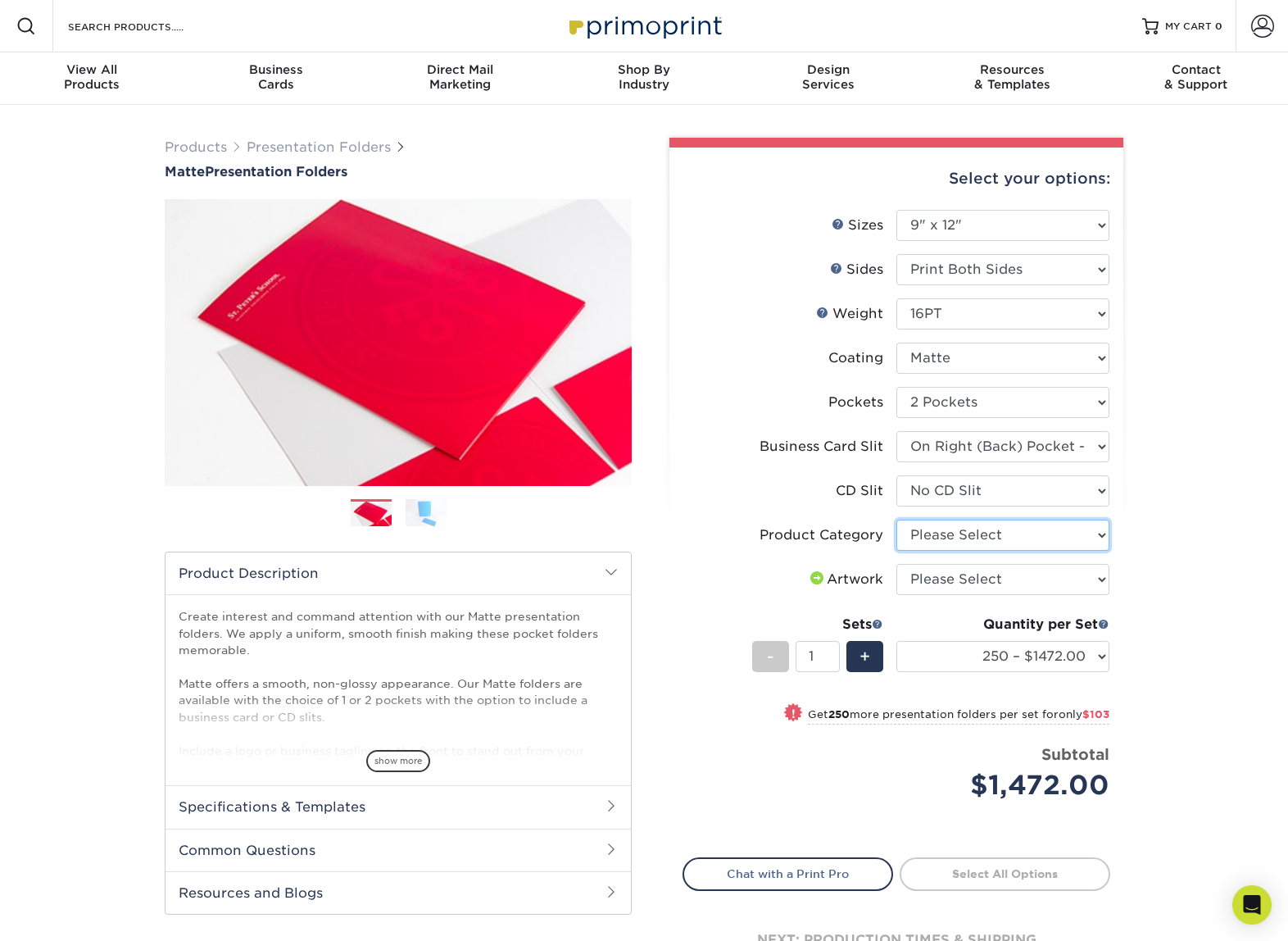
click at [1094, 535] on select "Please Select Presentation Folders" at bounding box center [1003, 535] width 213 height 31
select select "57f7a581-ec4a-49d7-930d-eb044a1d12ac"
click at [896, 519] on select "Please Select Presentation Folders" at bounding box center [1003, 535] width 213 height 31
click at [1087, 579] on select "Please Select I will upload files I need a design - $75" at bounding box center [1003, 579] width 213 height 31
select select "upload"
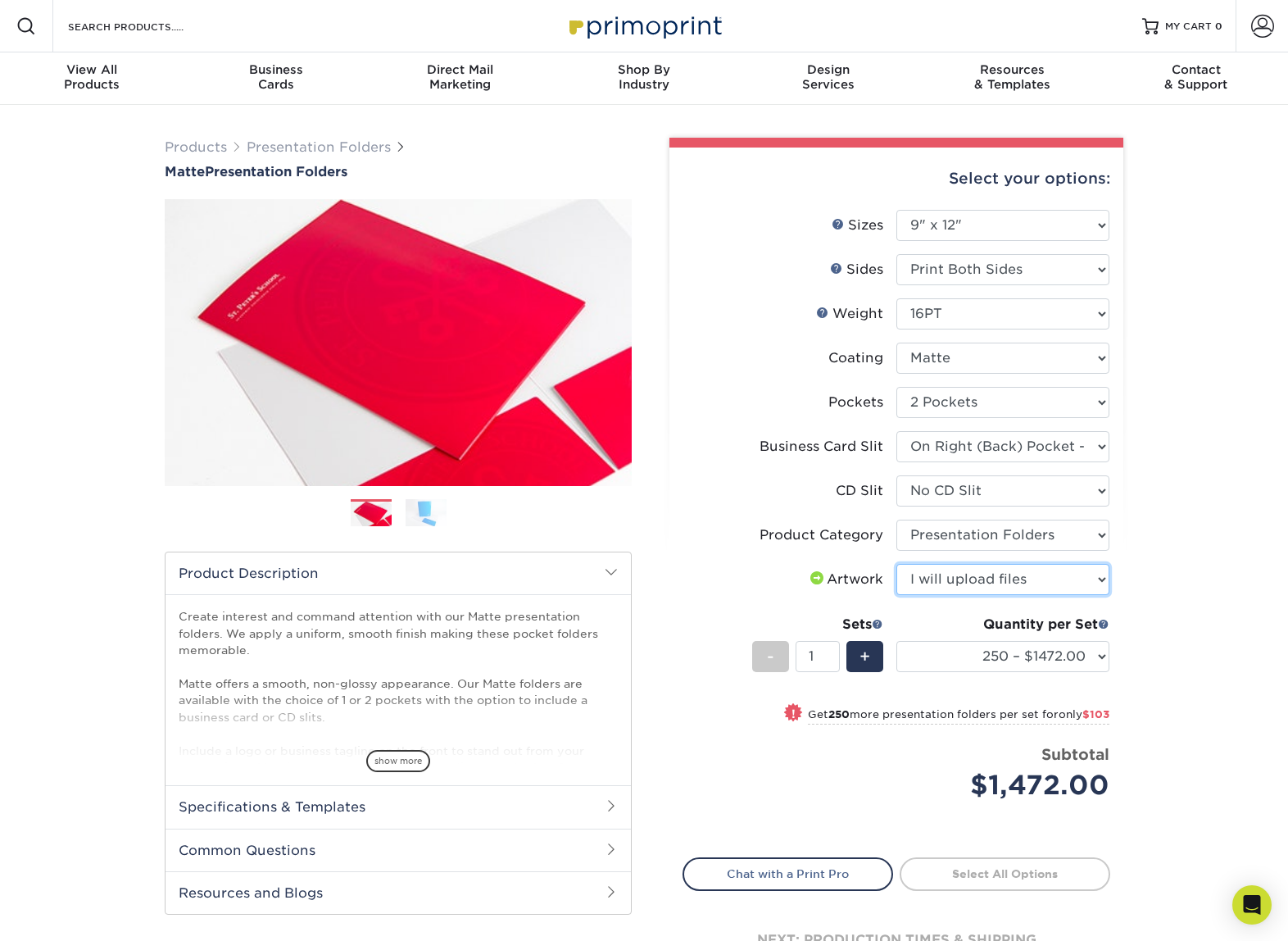
click at [896, 564] on select "Please Select I will upload files I need a design - $75" at bounding box center [1003, 579] width 213 height 31
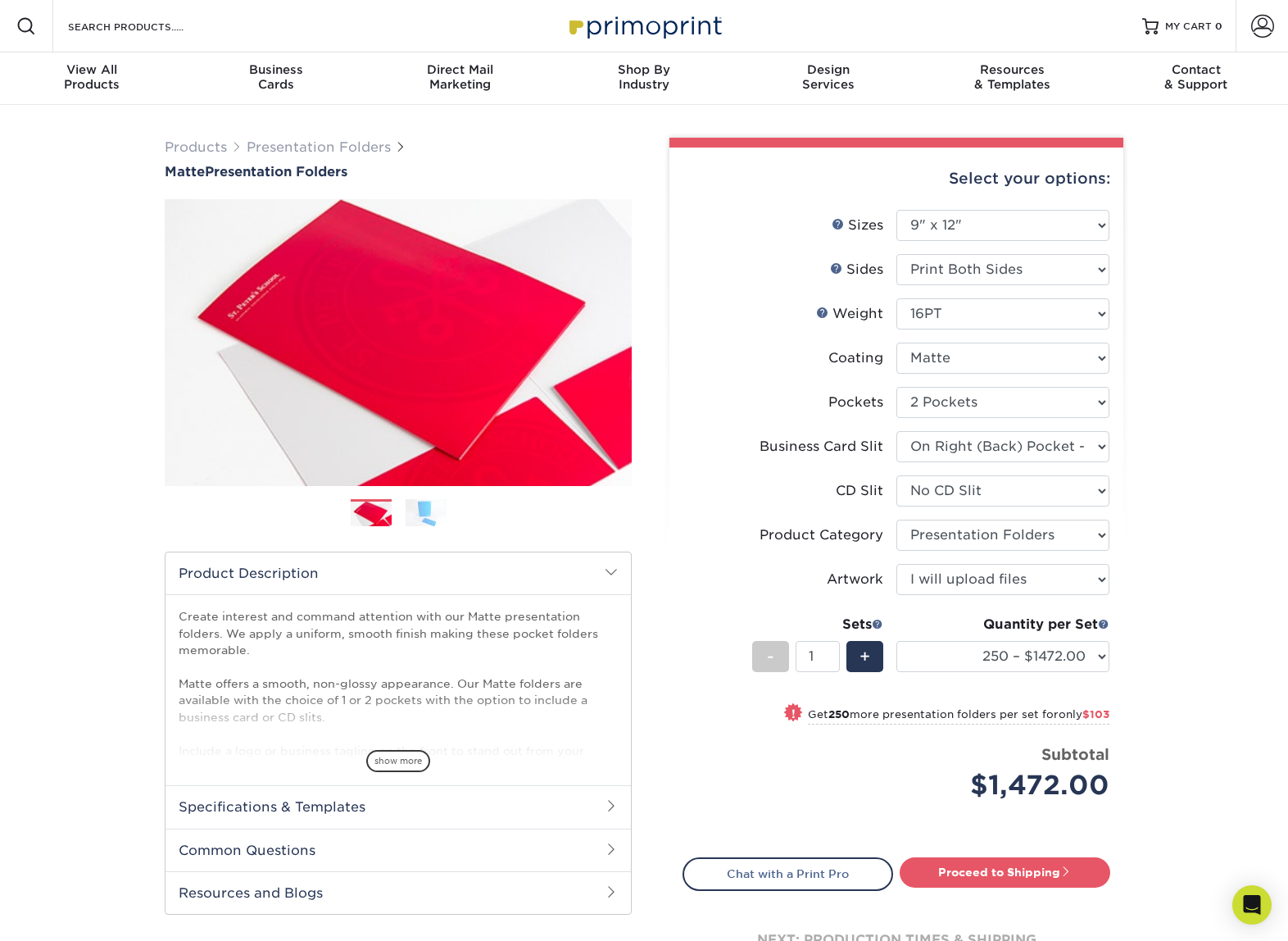
click at [1177, 615] on div "Products Presentation Folders Matte Presentation Folders Previous Next" at bounding box center [644, 576] width 1288 height 944
click at [1085, 658] on select "250 – $1472.00 500 – $1575.00 1000 – $1772.00 2500 – $3228.00 5000 – $4941.00 1…" at bounding box center [1003, 657] width 213 height 31
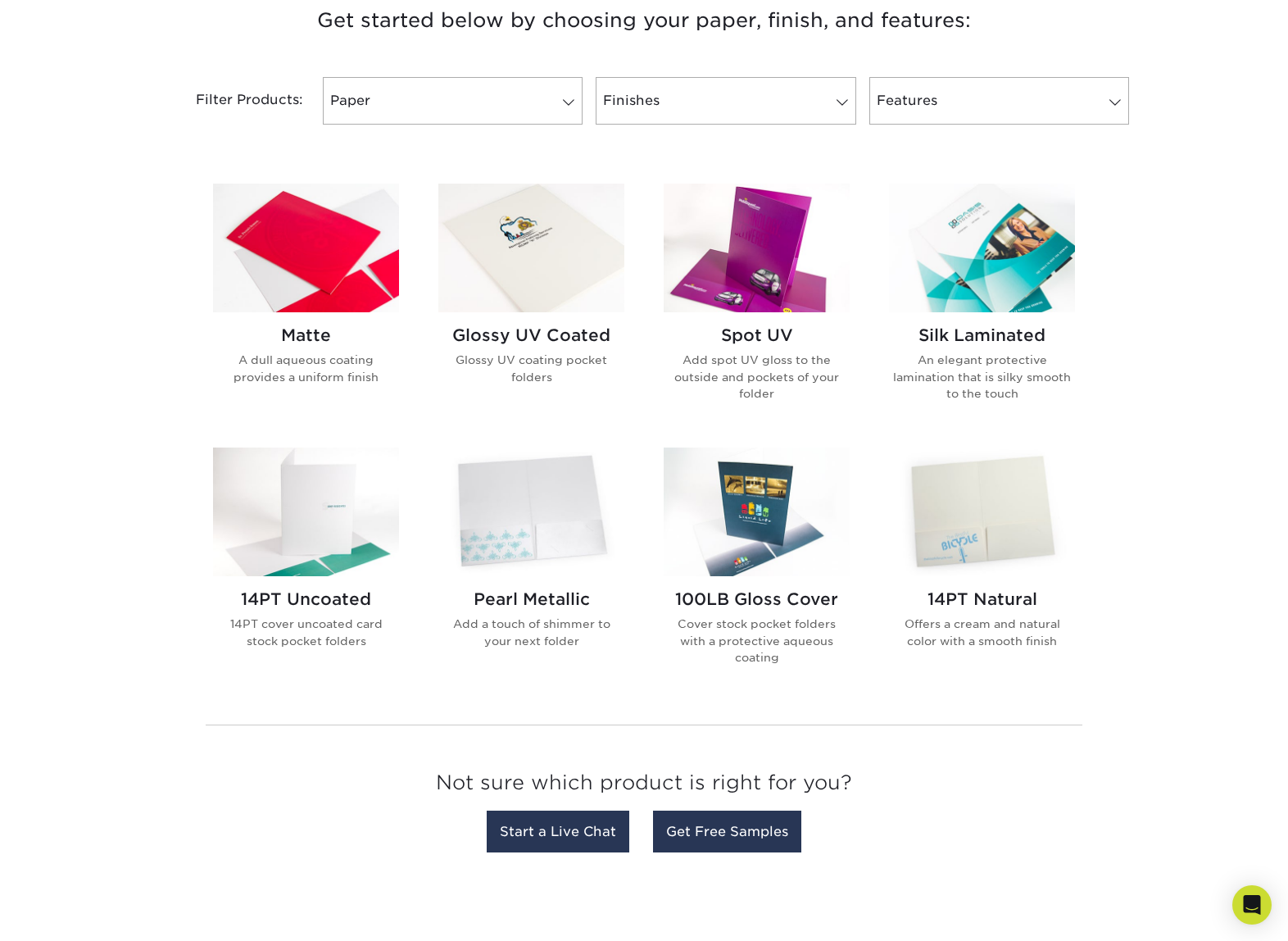
scroll to position [691, 0]
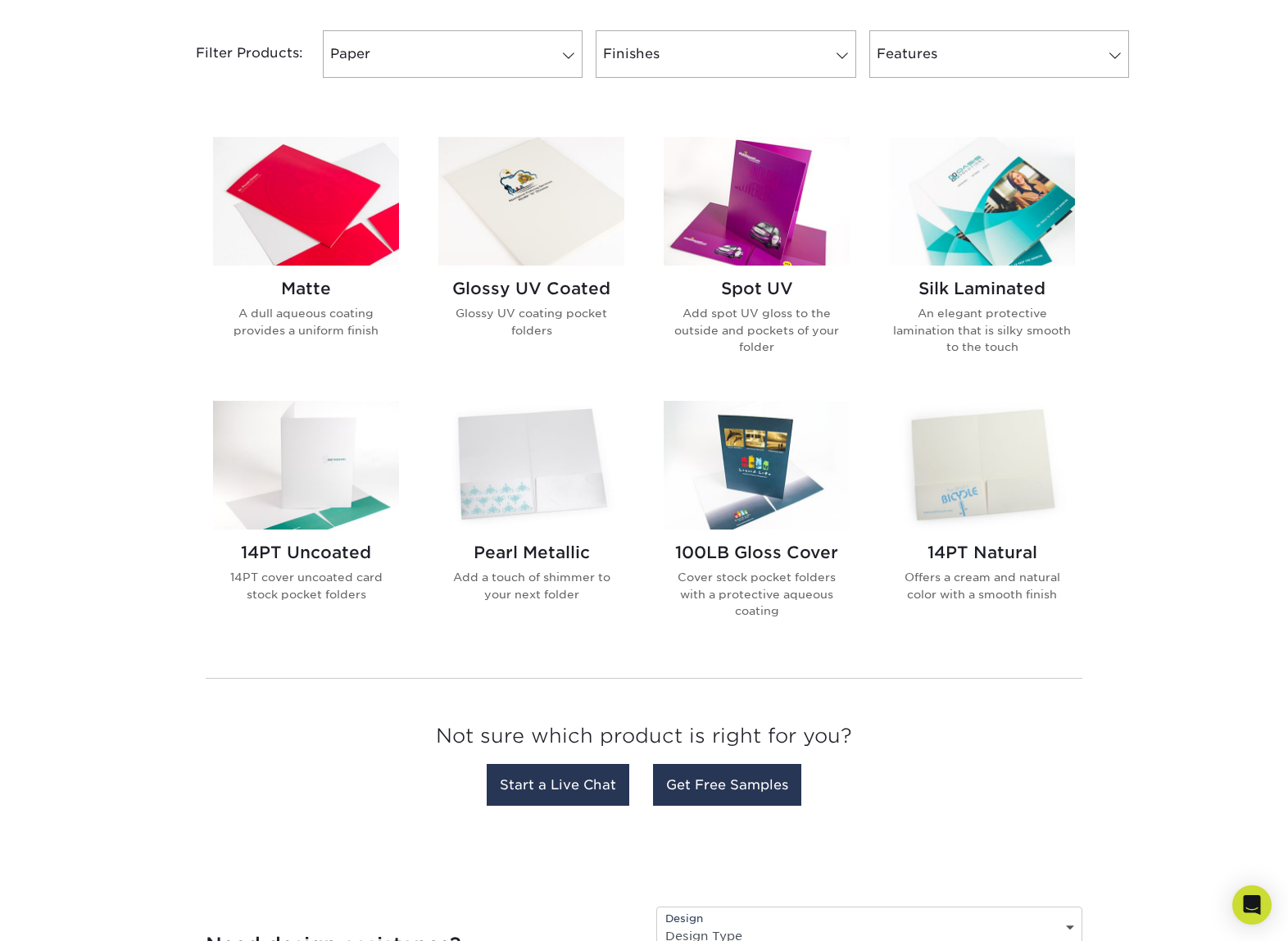
click at [335, 205] on img at bounding box center [306, 202] width 186 height 129
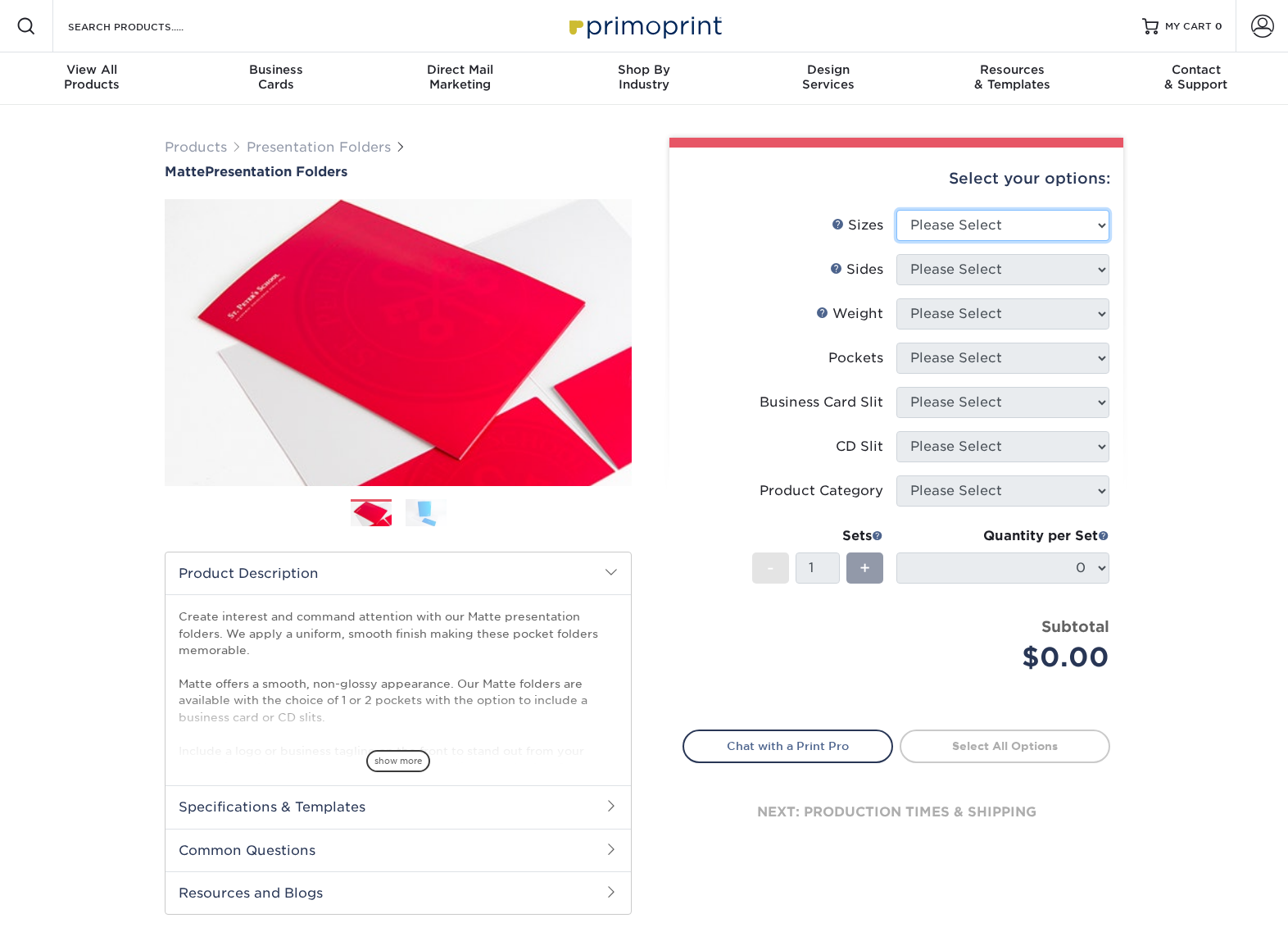
click at [1084, 227] on select "Please Select 6" x 9" 9" x 12"" at bounding box center [1003, 226] width 213 height 31
select select "9.00x12.00"
click at [896, 210] on select "Please Select 6" x 9" 9" x 12"" at bounding box center [1003, 226] width 213 height 31
click at [1075, 266] on select "Please Select Print Both Sides Print Front Only" at bounding box center [1003, 270] width 213 height 31
select select "13abbda7-1d64-4f25-8bb2-c179b224825d"
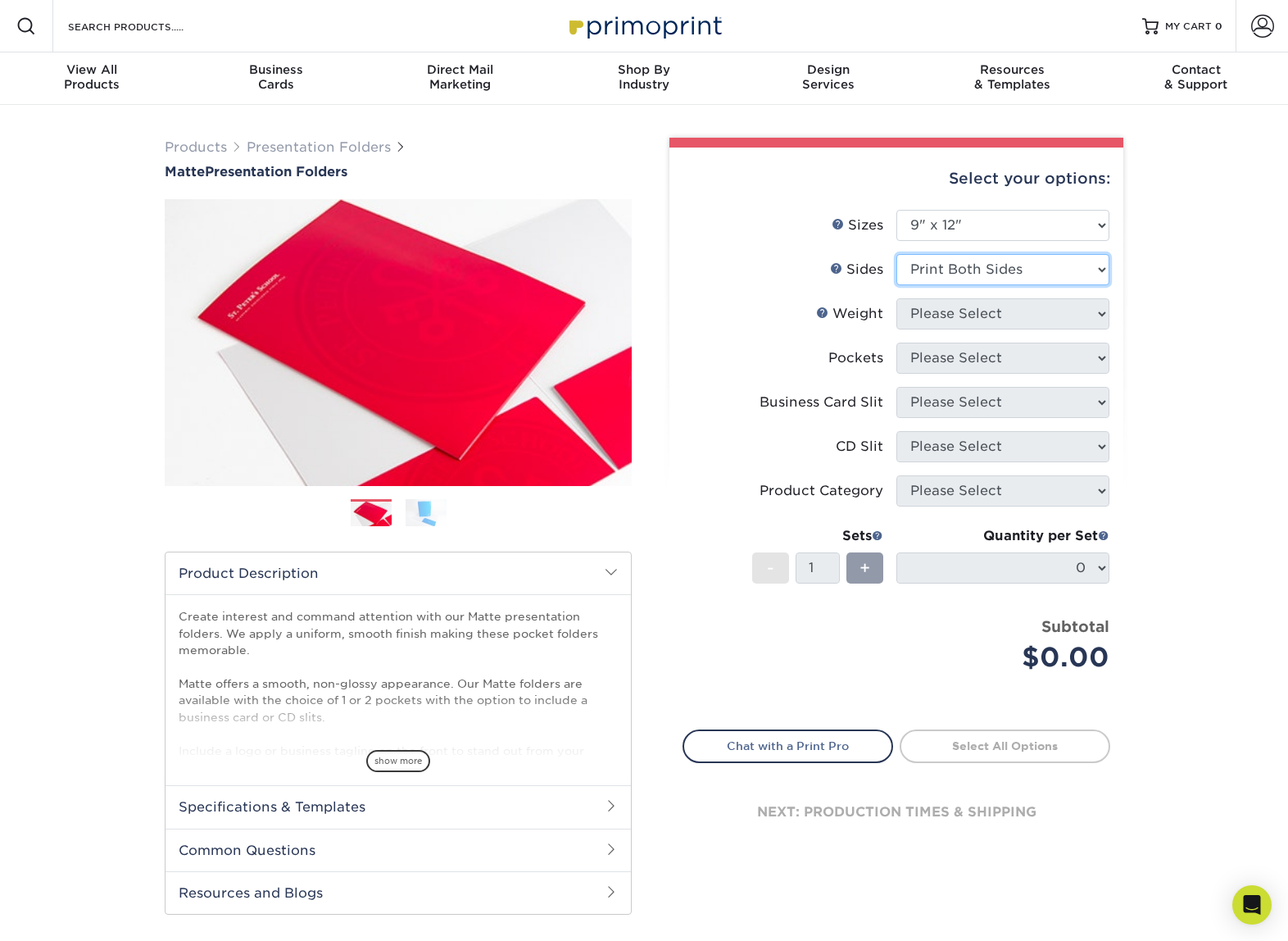
click at [896, 254] on select "Please Select Print Both Sides Print Front Only" at bounding box center [1003, 270] width 213 height 31
click at [1085, 322] on select "Please Select 14PT 16PT" at bounding box center [1003, 314] width 213 height 31
select select "16PT"
click at [896, 299] on select "Please Select 14PT 16PT" at bounding box center [1003, 314] width 213 height 31
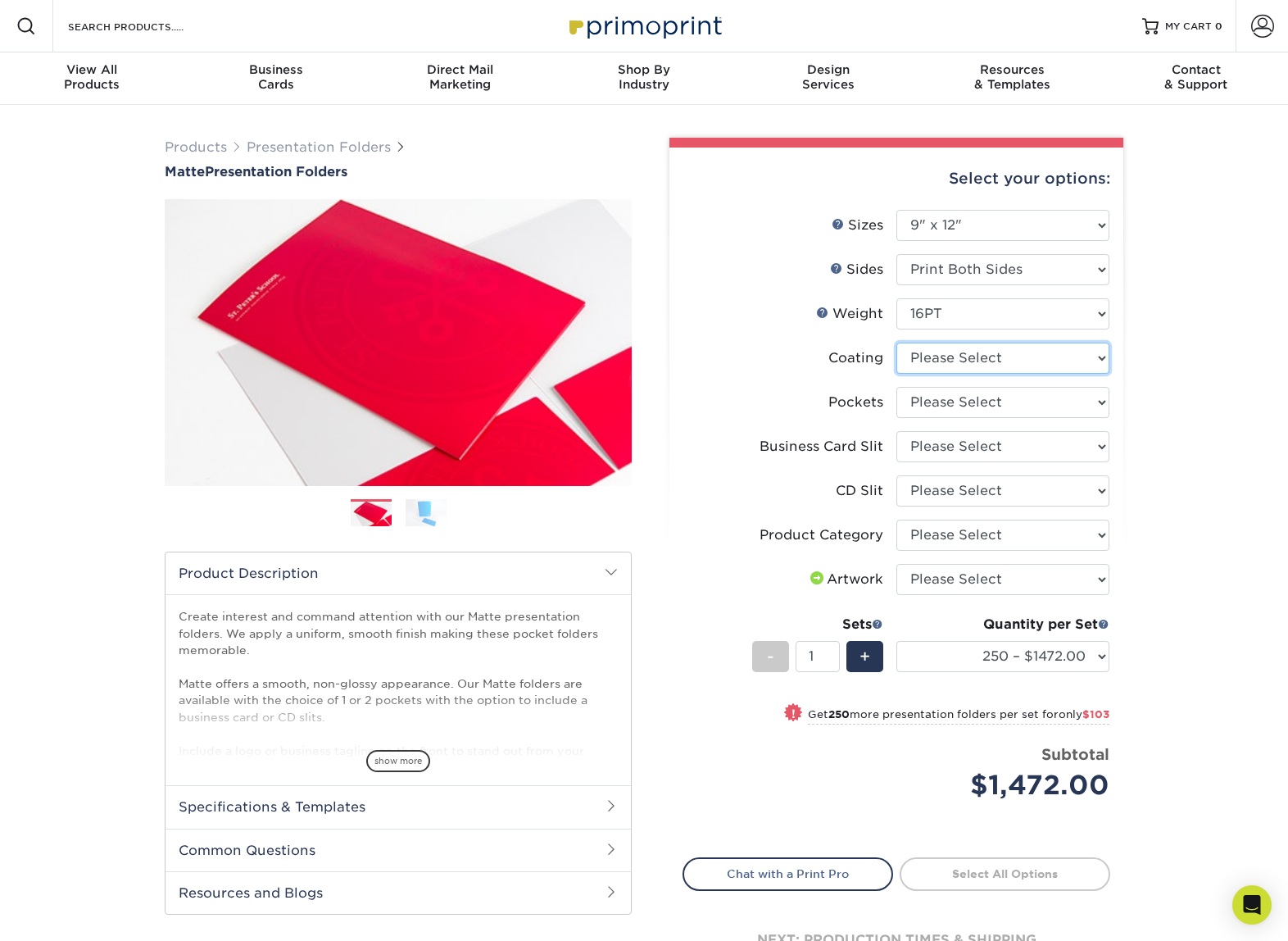
click at [1084, 359] on select at bounding box center [1003, 358] width 213 height 31
select select "121bb7b5-3b4d-429f-bd8d-bbf80e953313"
click at [896, 343] on select at bounding box center [1003, 358] width 213 height 31
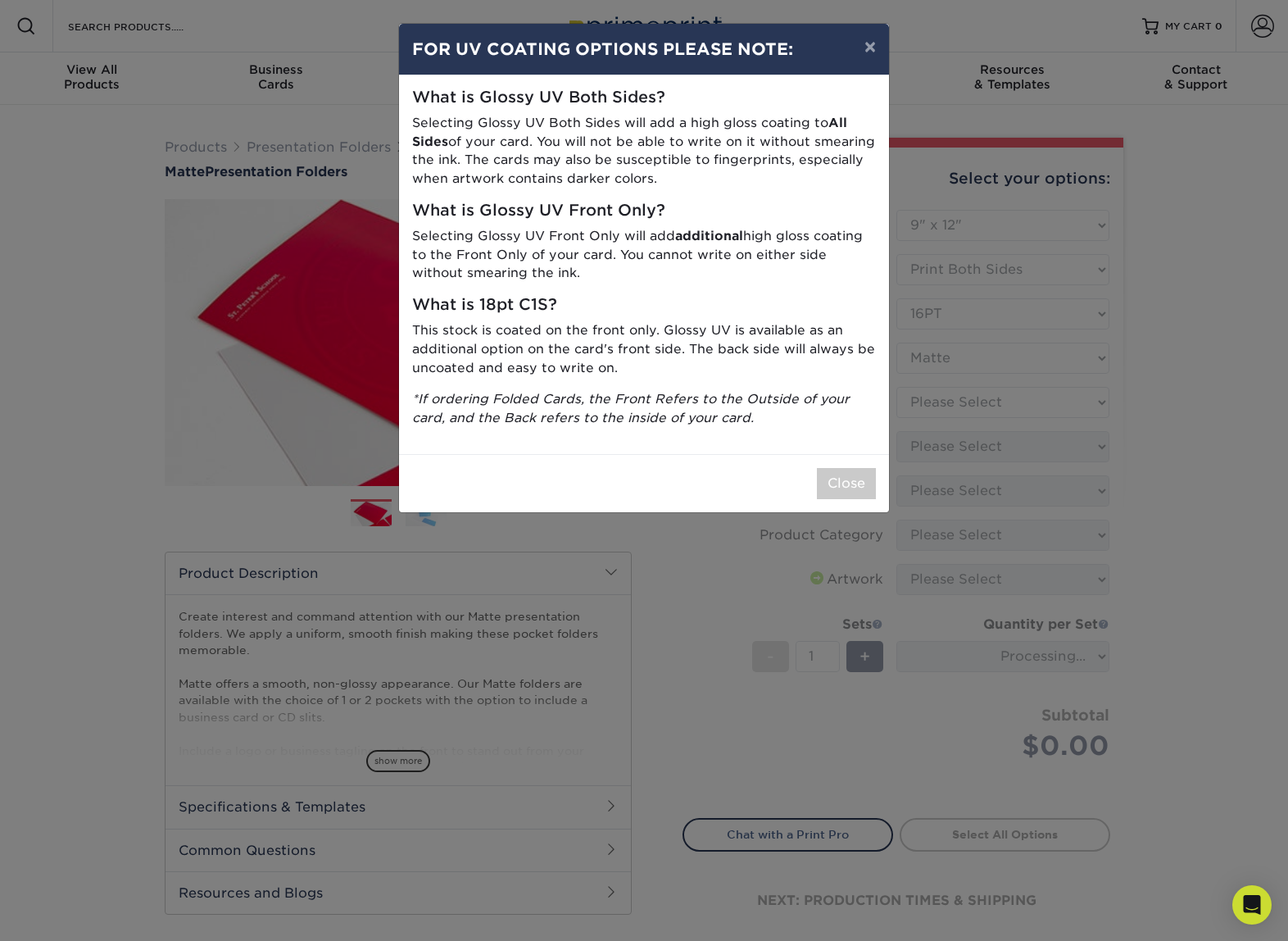
click at [1099, 405] on div "× FOR UV COATING OPTIONS PLEASE NOTE: What is Glossy UV Both Sides? Selecting G…" at bounding box center [644, 470] width 1288 height 941
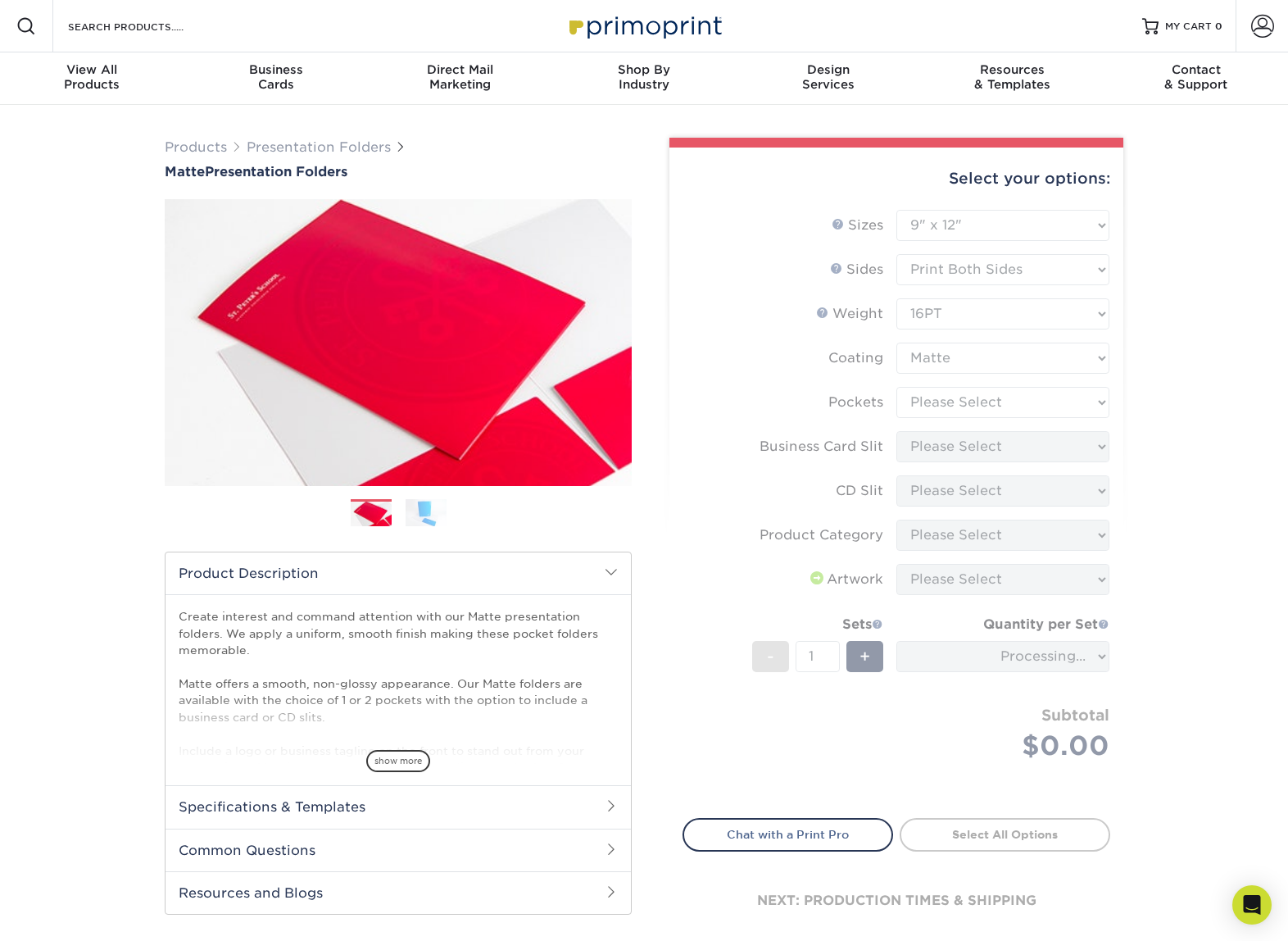
click at [1072, 400] on form "Sizes Help Sizes Please Select 6" x 9" 9" x 12" Sides Weight Help" at bounding box center [896, 505] width 428 height 590
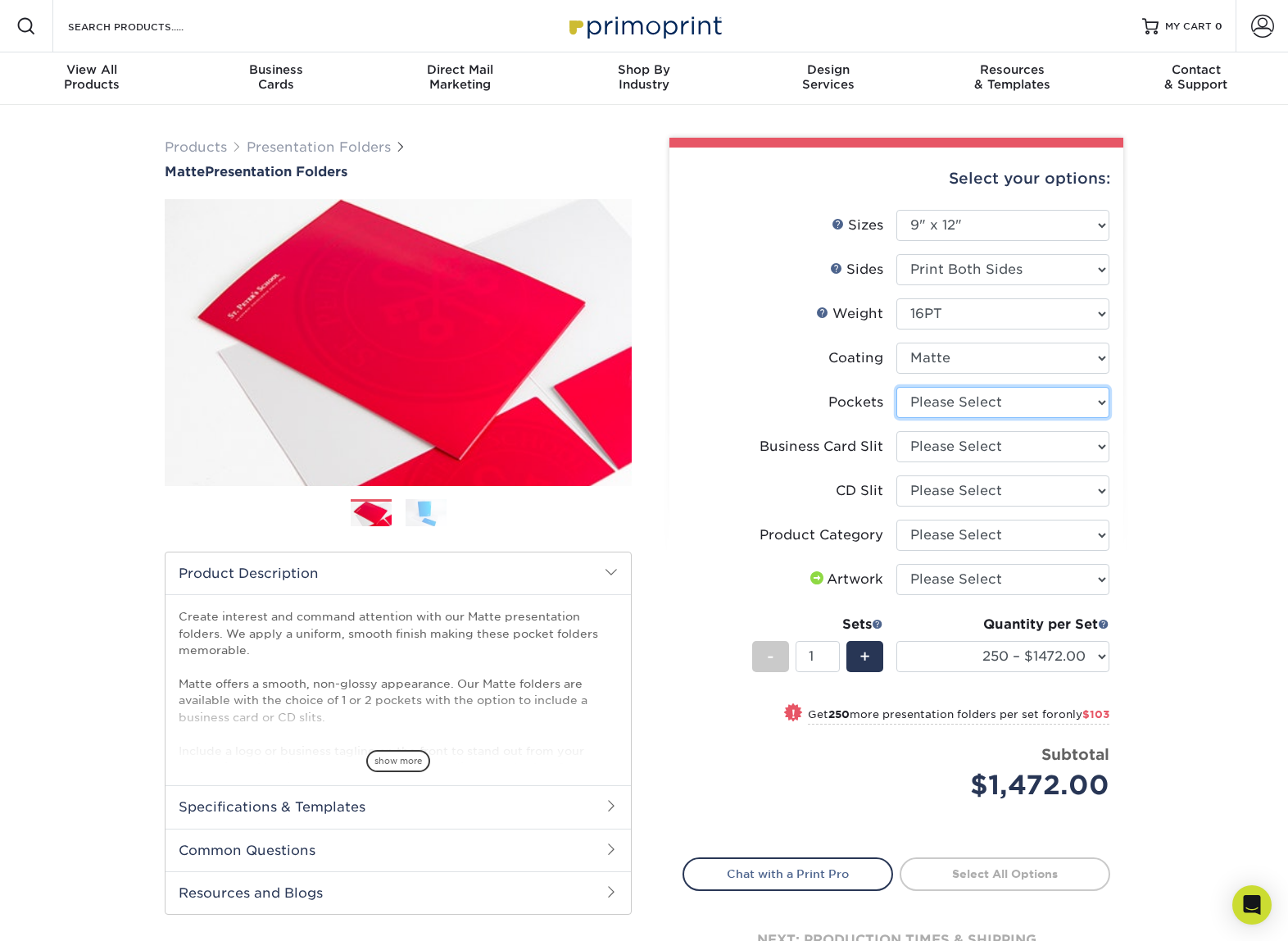
click at [1085, 404] on select "Please Select 1 Pocket on the Left (Front) Side 1 Pocket on the Right (Back) Si…" at bounding box center [1003, 402] width 213 height 31
select select "e8427203-e3c7-4640-a4e8-bae00c228d98"
click at [896, 387] on select "Please Select 1 Pocket on the Left (Front) Side 1 Pocket on the Right (Back) Si…" at bounding box center [1003, 402] width 213 height 31
click at [1191, 455] on div "Products Presentation Folders Matte Presentation Folders Previous Next" at bounding box center [644, 576] width 1288 height 944
click at [1088, 451] on select "Please Select No Business Card Slits On Both Pockets - Horizontal On Both Pocke…" at bounding box center [1003, 446] width 213 height 31
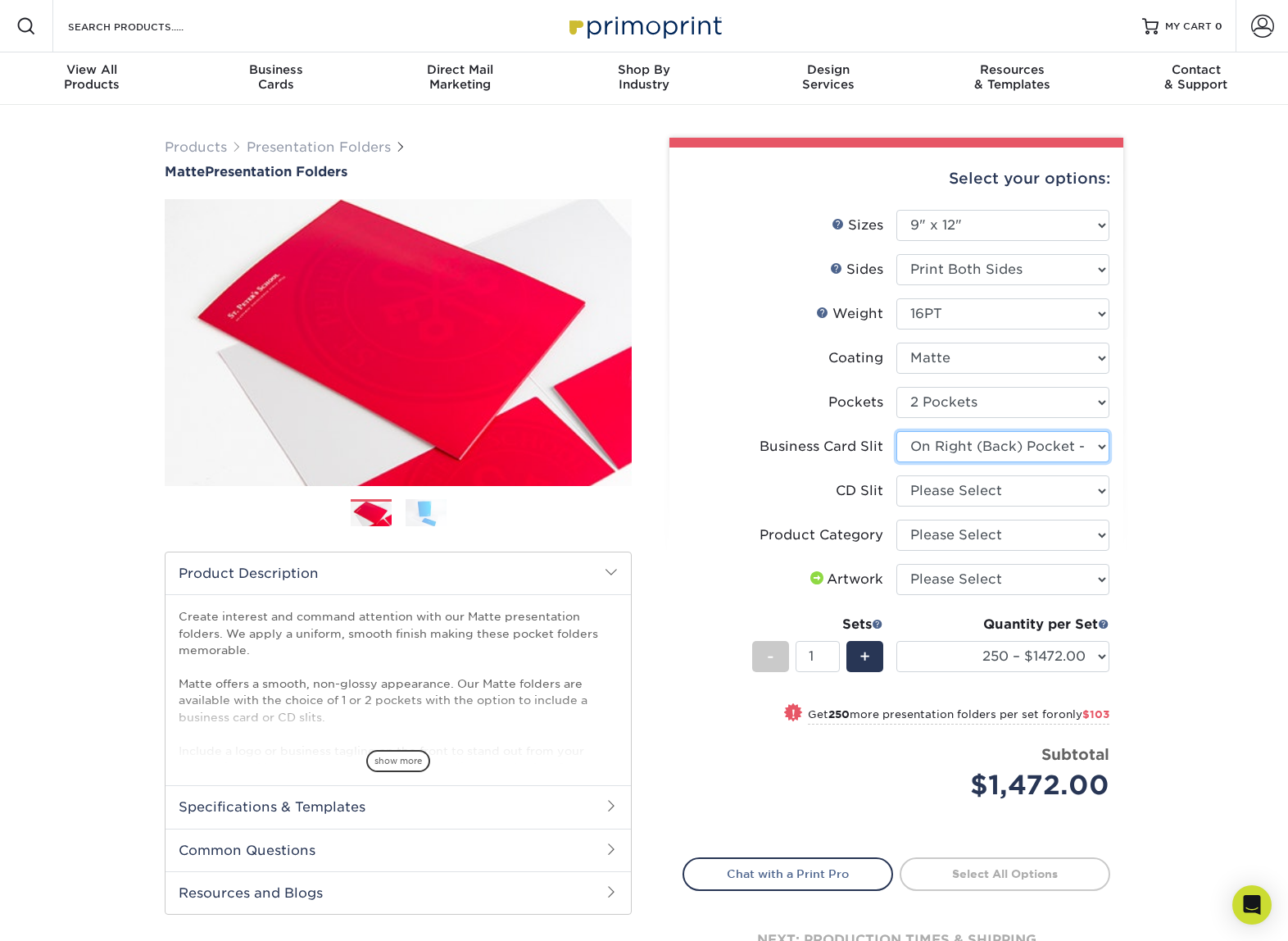
click at [896, 431] on select "Please Select No Business Card Slits On Both Pockets - Horizontal On Both Pocke…" at bounding box center [1003, 446] width 213 height 31
click at [1091, 451] on select "Please Select No Business Card Slits On Both Pockets - Horizontal On Both Pocke…" at bounding box center [1003, 446] width 213 height 31
select select "8e249328-dfb3-4e9a-9503-f178185f32c5"
click at [896, 431] on select "Please Select No Business Card Slits On Both Pockets - Horizontal On Both Pocke…" at bounding box center [1003, 446] width 213 height 31
click at [1065, 491] on select "Please Select No CD Slit On the Left (Front) Pocket On the Right (Back) Pocket" at bounding box center [1003, 491] width 213 height 31
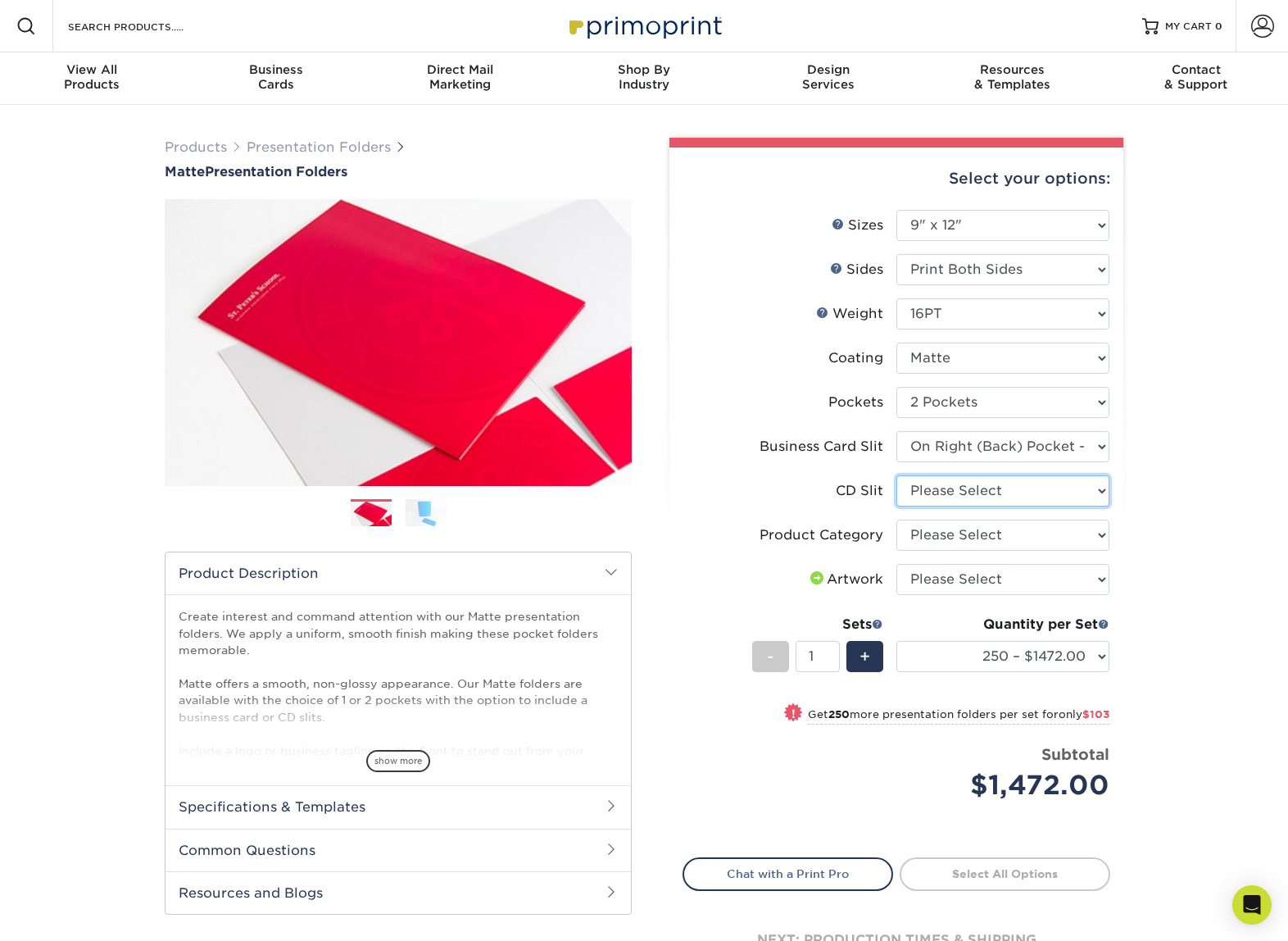
select select "a092264a-7428-4d8e-b024-417dbebc6e25"
click at [896, 475] on select "Please Select No CD Slit On the Left (Front) Pocket On the Right (Back) Pocket" at bounding box center [1003, 491] width 213 height 31
click at [1084, 542] on select "Please Select Presentation Folders" at bounding box center [1003, 535] width 213 height 31
select select "57f7a581-ec4a-49d7-930d-eb044a1d12ac"
click at [896, 519] on select "Please Select Presentation Folders" at bounding box center [1003, 535] width 213 height 31
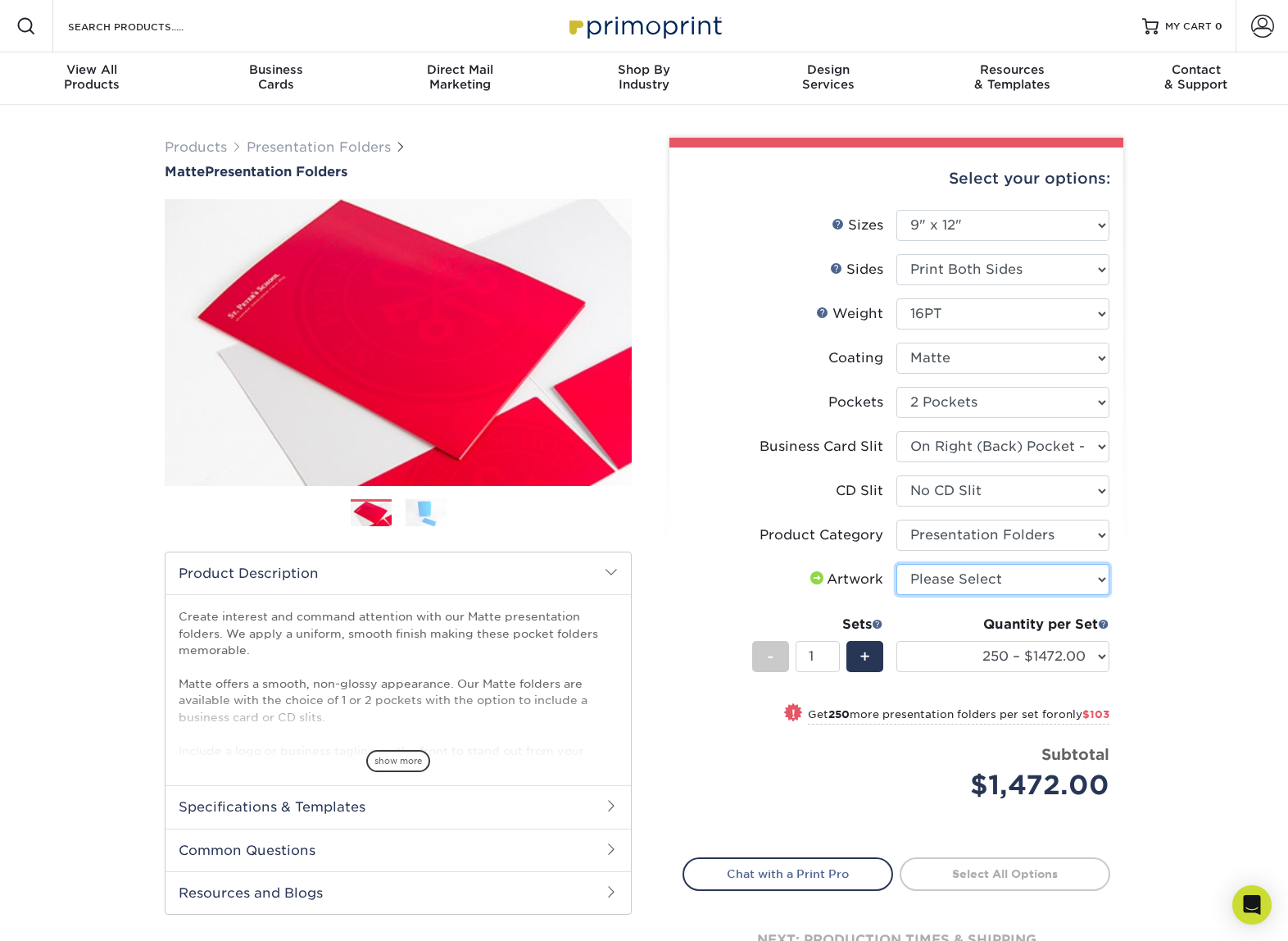
click at [1099, 580] on select "Please Select I will upload files I need a design - $75" at bounding box center [1003, 579] width 213 height 31
select select "upload"
click at [896, 564] on select "Please Select I will upload files I need a design - $75" at bounding box center [1003, 579] width 213 height 31
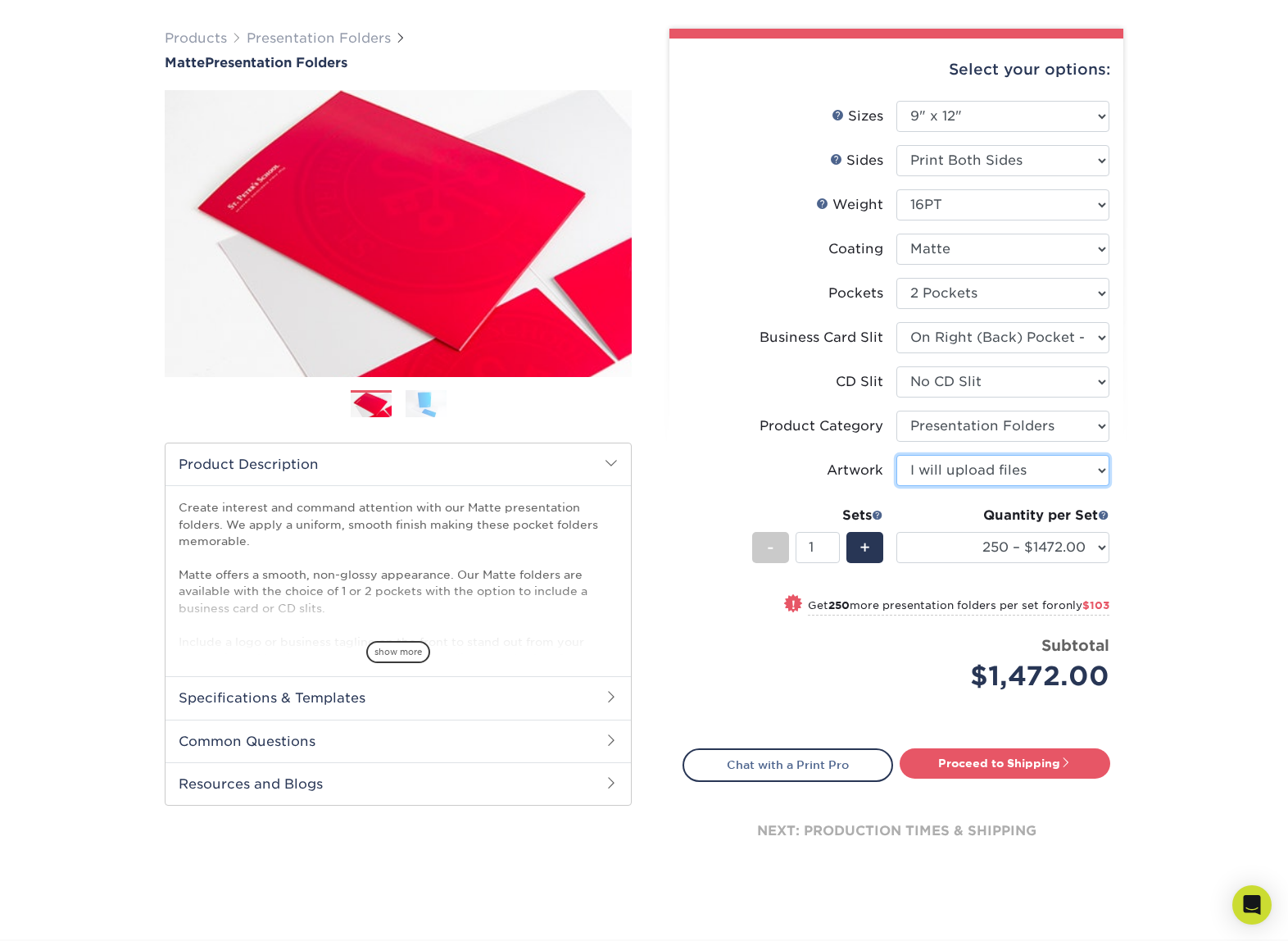
scroll to position [165, 0]
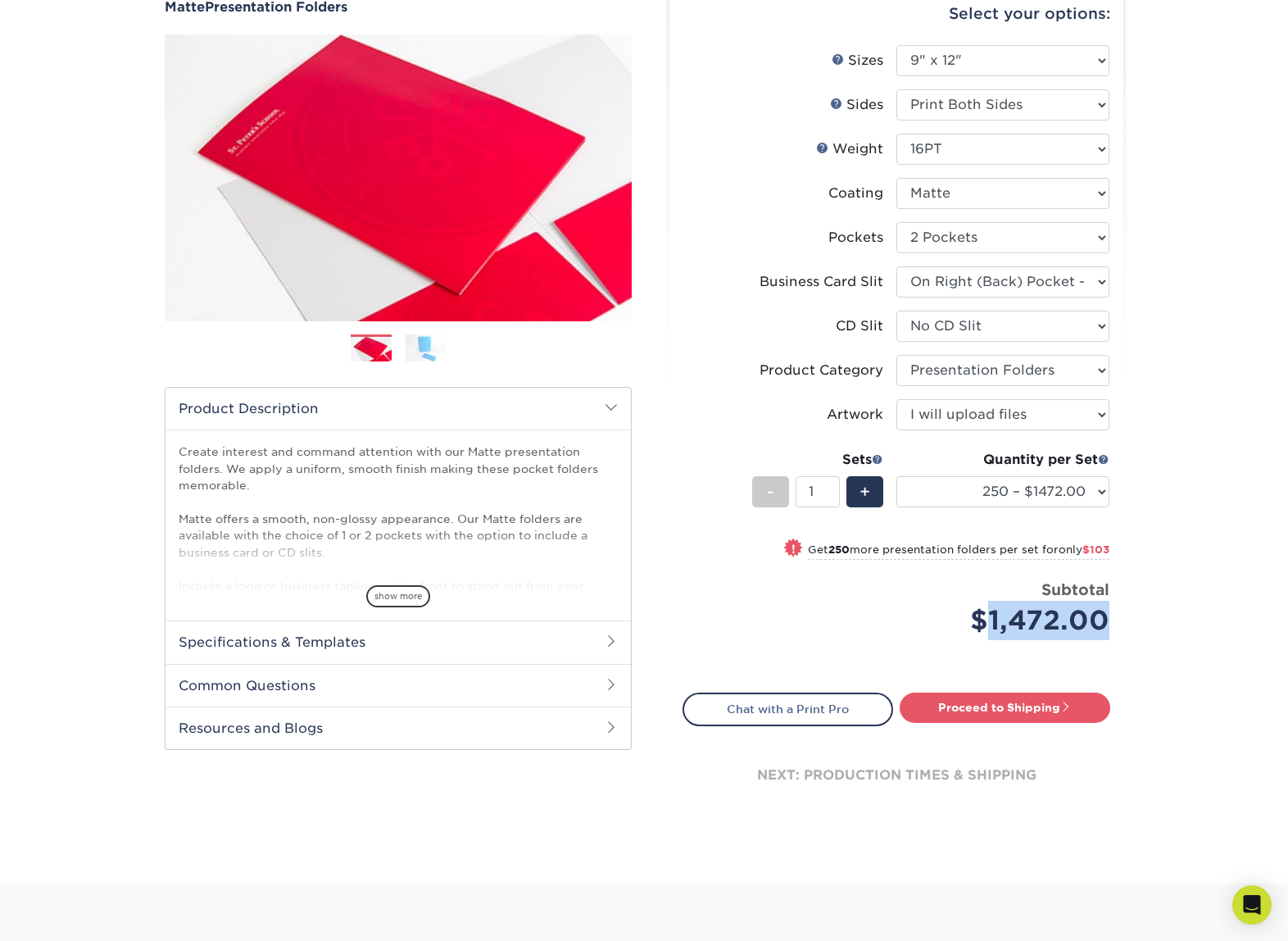
drag, startPoint x: 990, startPoint y: 618, endPoint x: 1128, endPoint y: 619, distance: 138.0
click at [1128, 619] on div "Select your options: Sizes Help Sizes Please Select 6" x 9" 9" x 12" 14PT" at bounding box center [890, 405] width 491 height 865
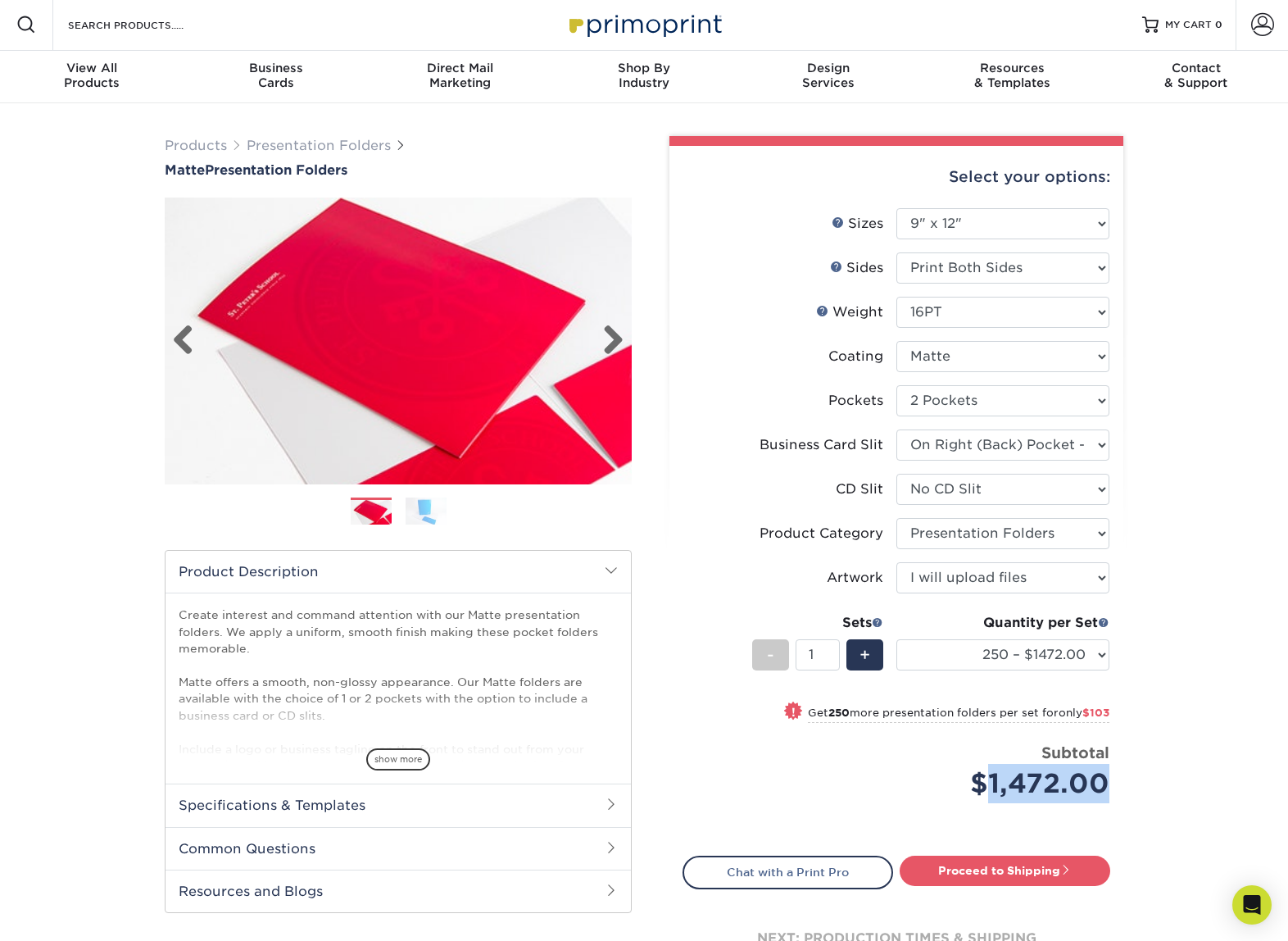
scroll to position [0, 0]
